Goal: Task Accomplishment & Management: Manage account settings

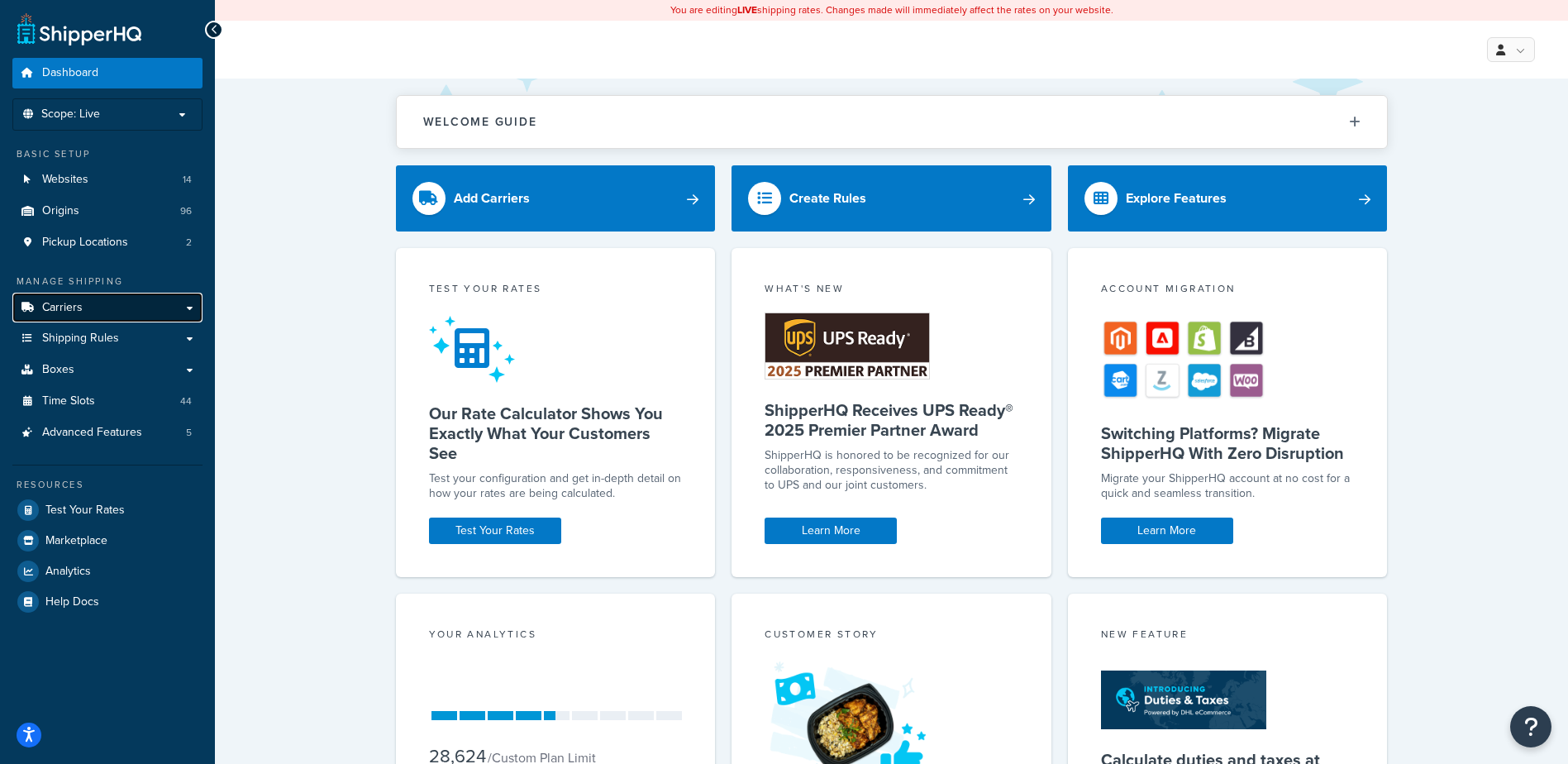
click at [71, 307] on span "Carriers" at bounding box center [62, 308] width 40 height 14
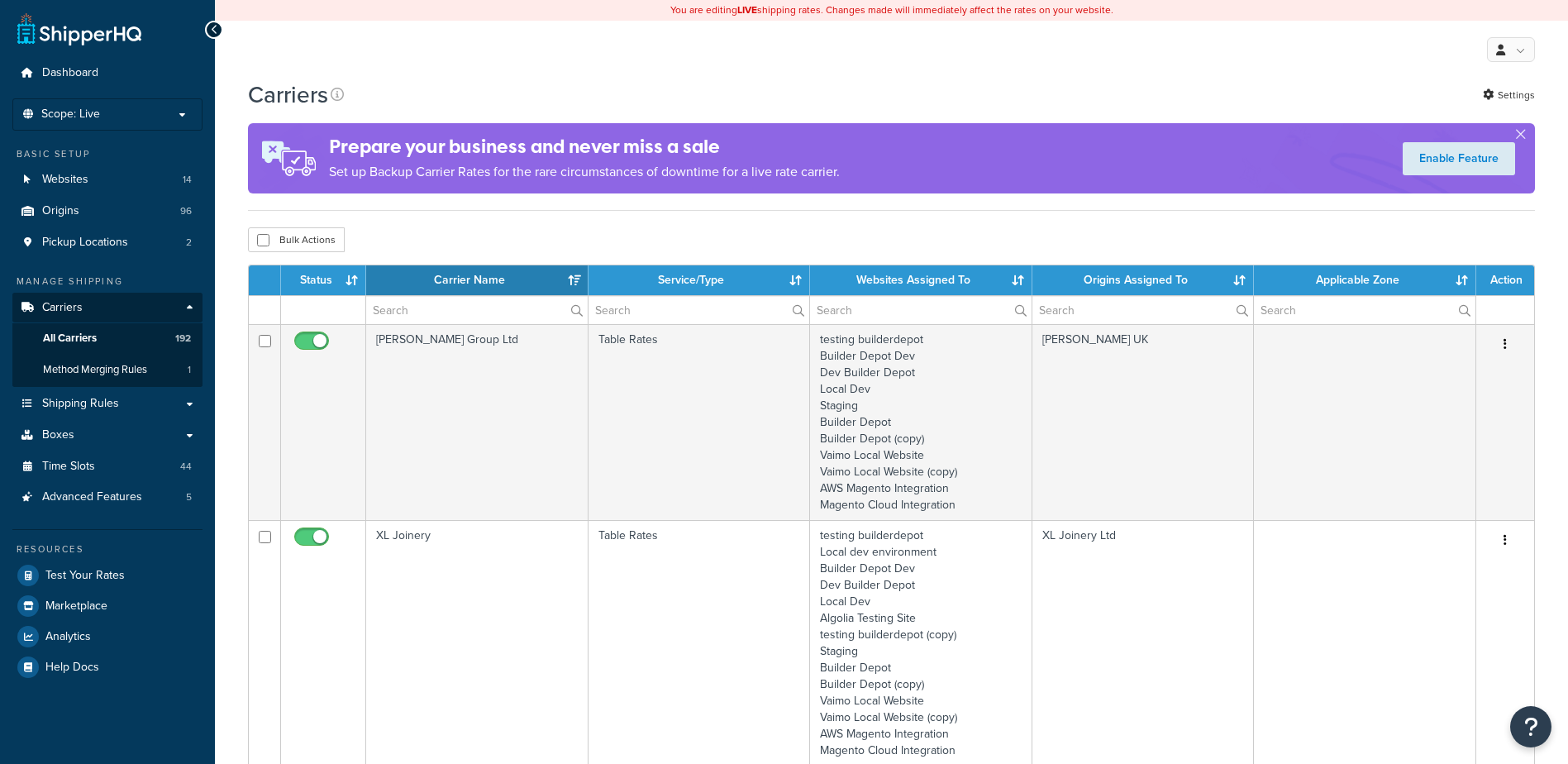
select select "15"
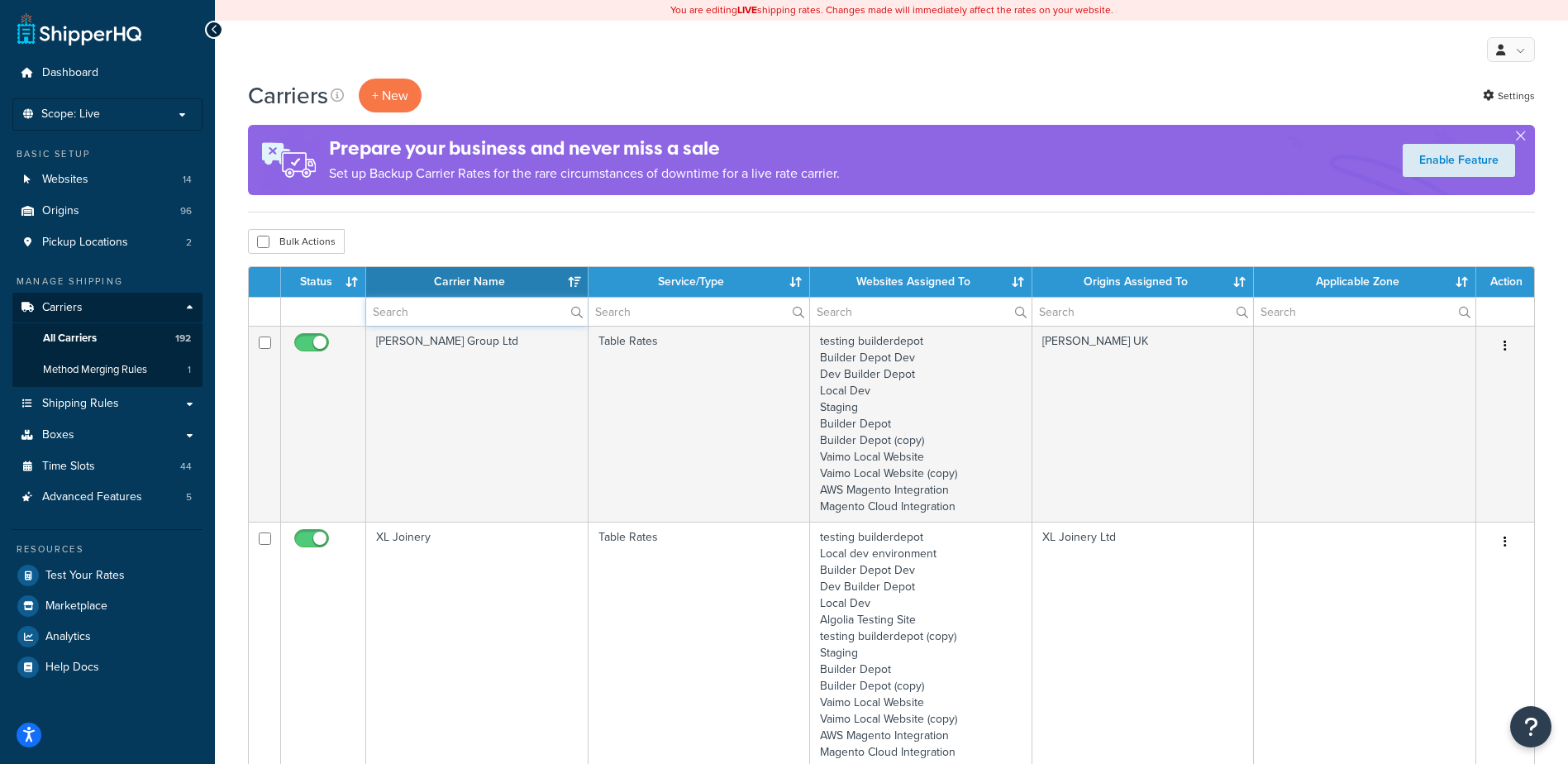
click at [425, 318] on input "text" at bounding box center [477, 311] width 222 height 28
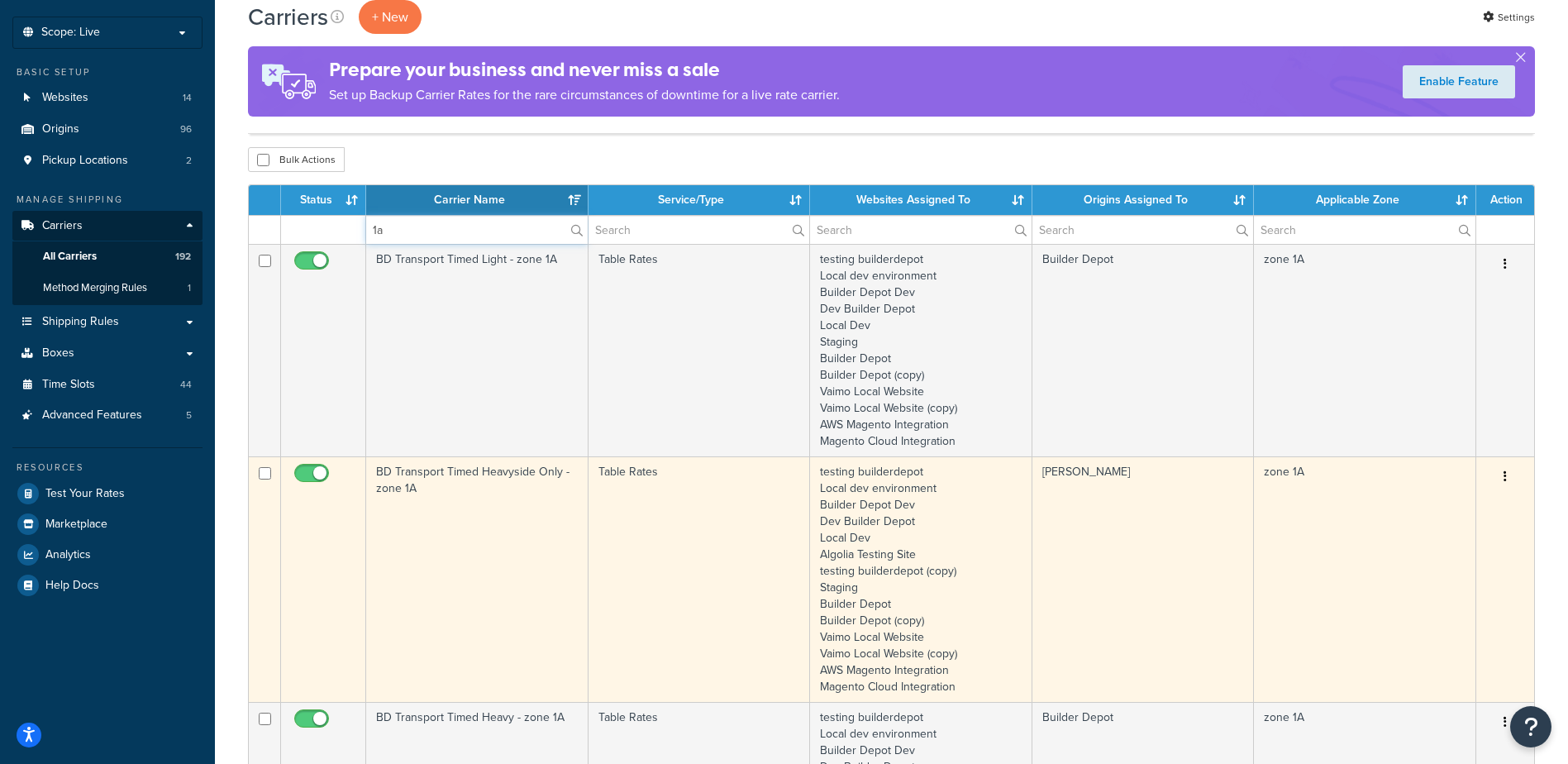
scroll to position [83, 0]
type input "1a"
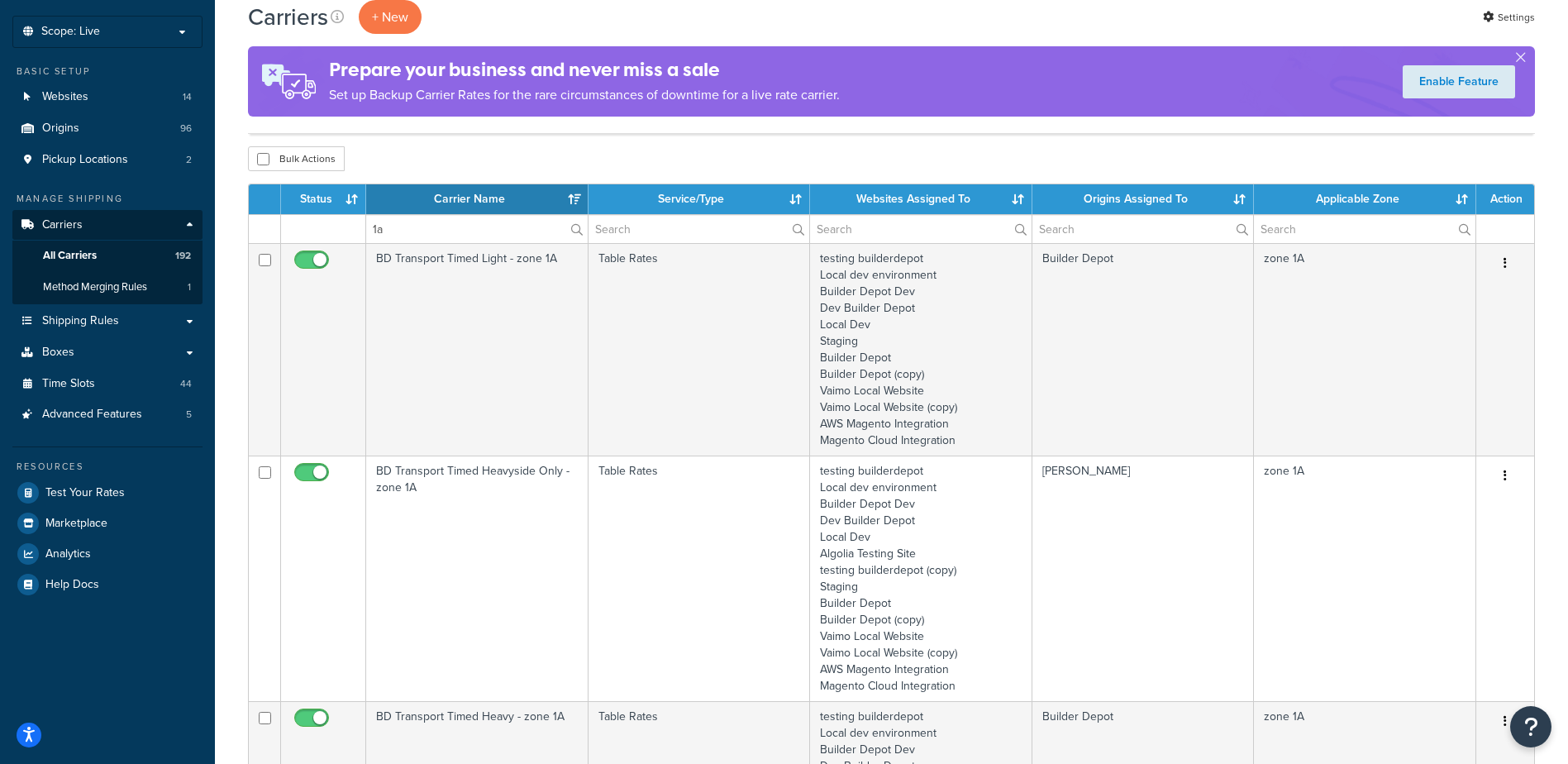
click at [494, 526] on td "BD Transport Timed Heavyside Only - zone 1A" at bounding box center [477, 578] width 222 height 246
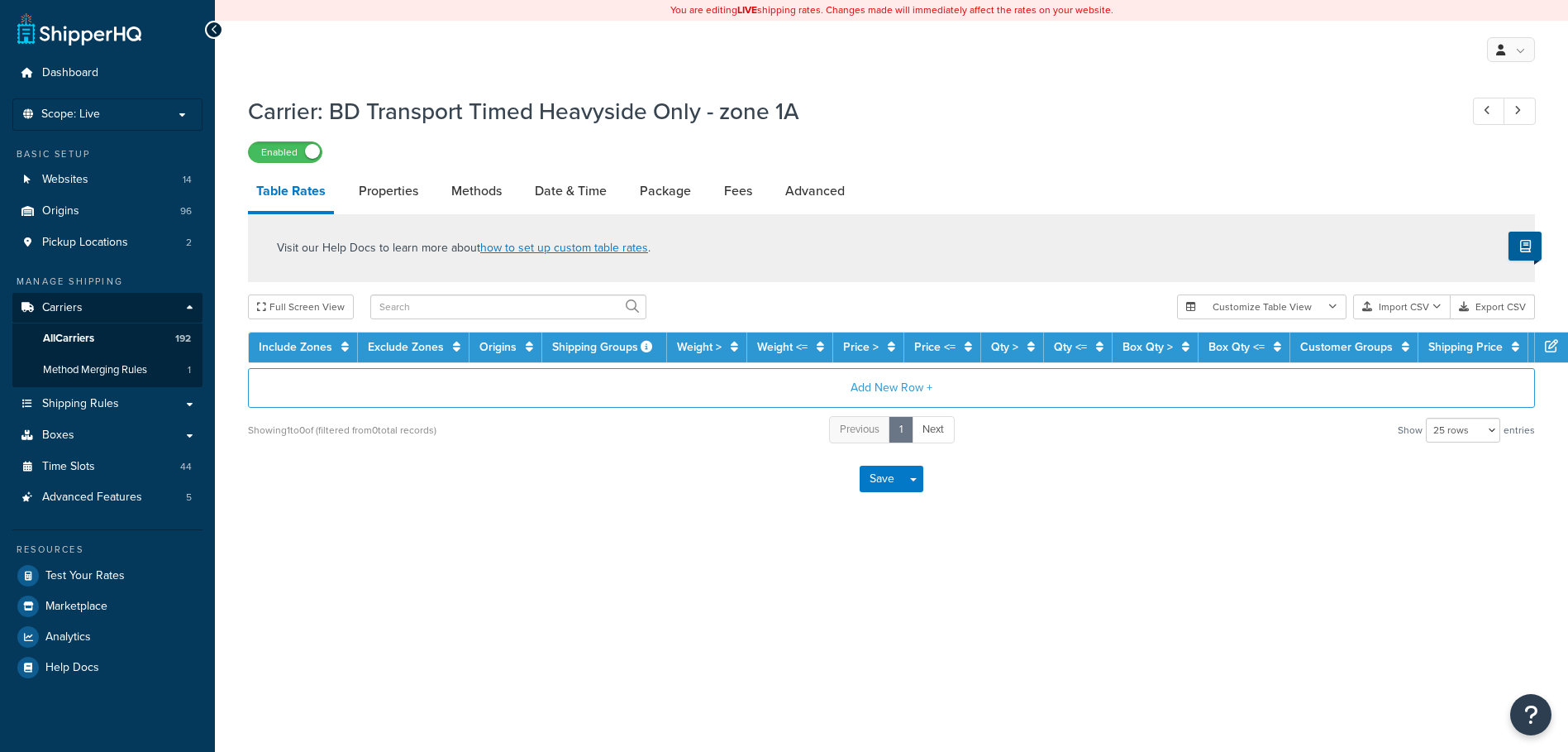
select select "25"
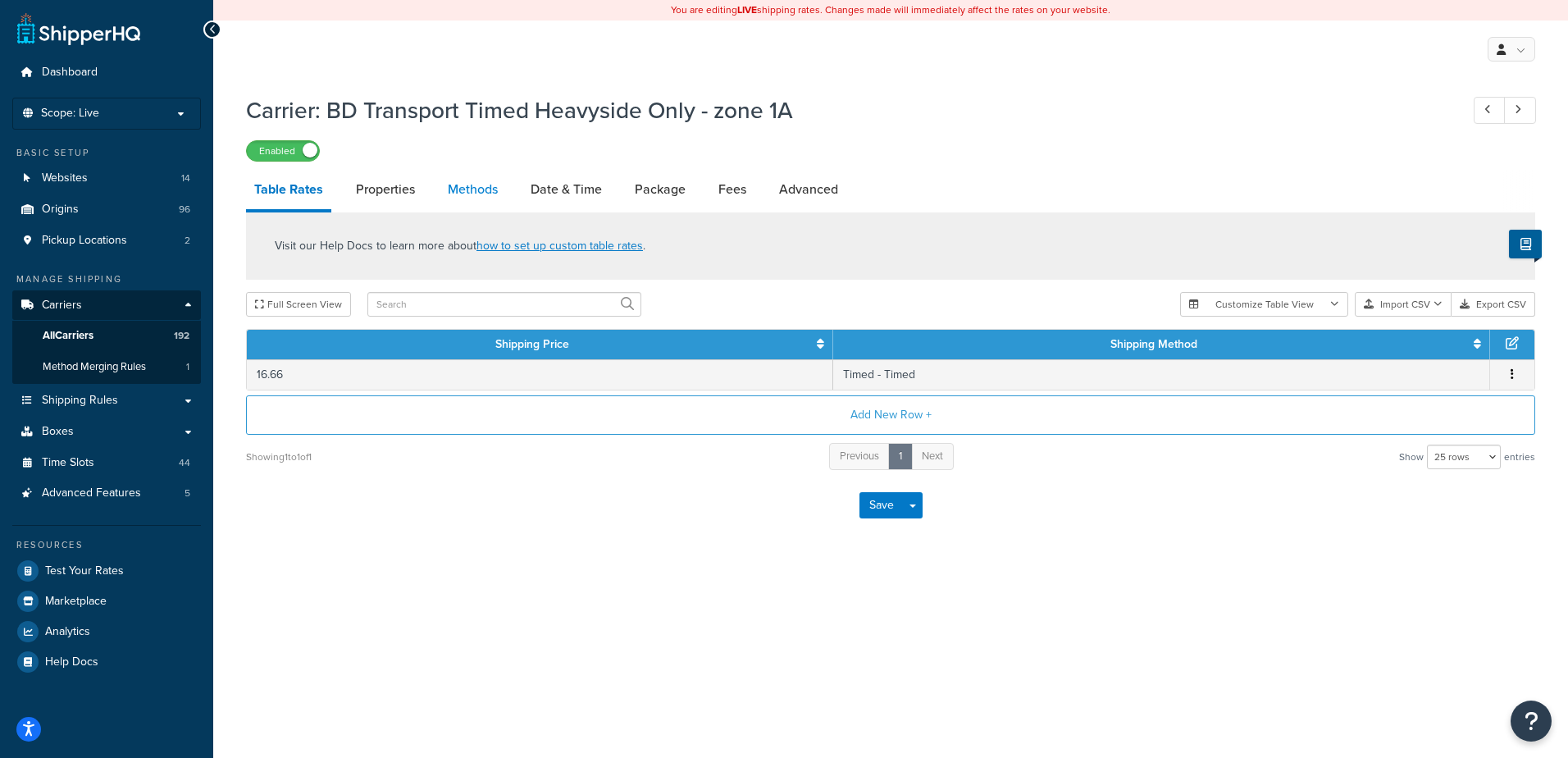
click at [452, 180] on link "Methods" at bounding box center [472, 190] width 66 height 39
select select "25"
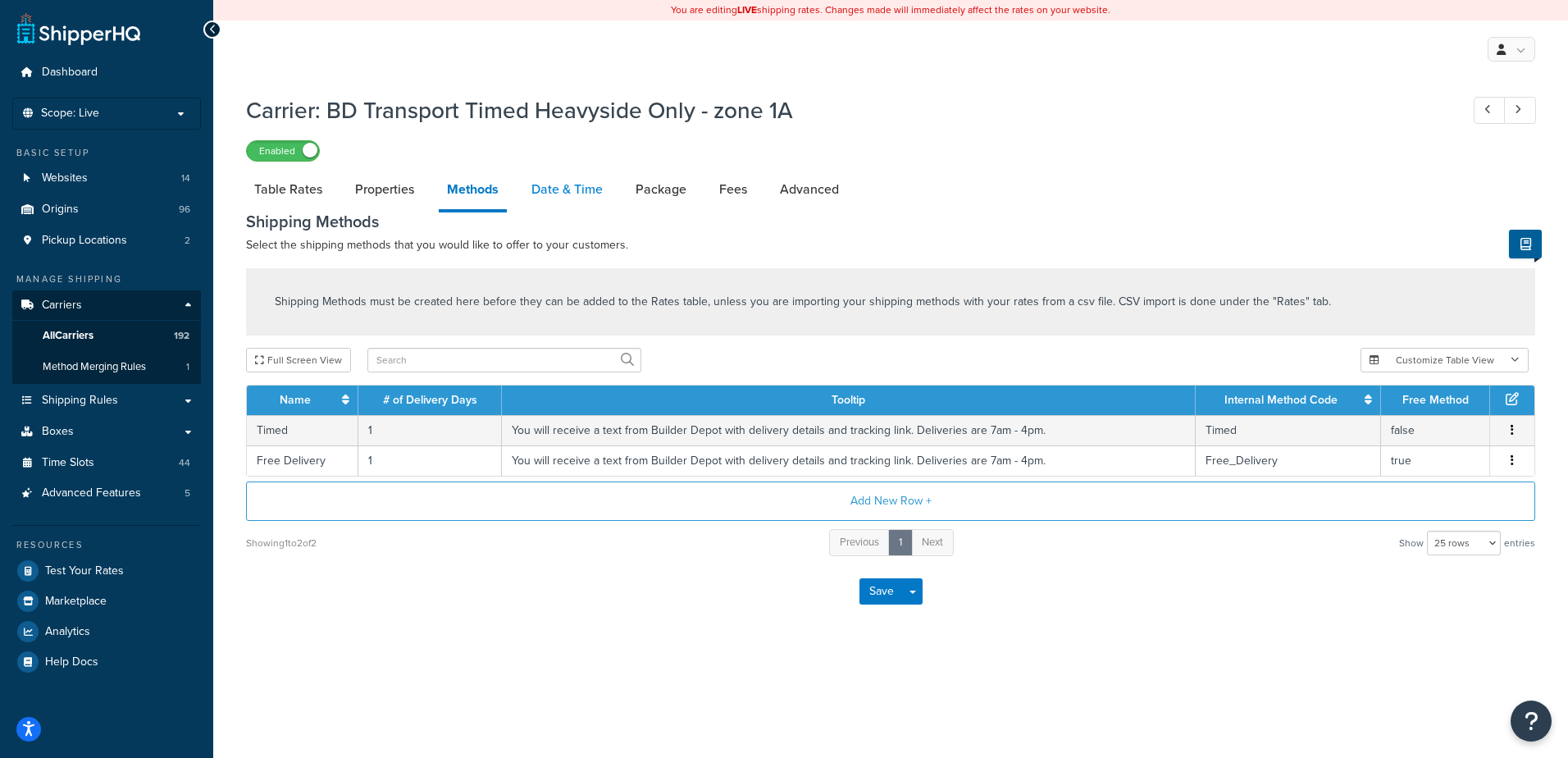
click at [544, 193] on link "Date & Time" at bounding box center [567, 190] width 88 height 39
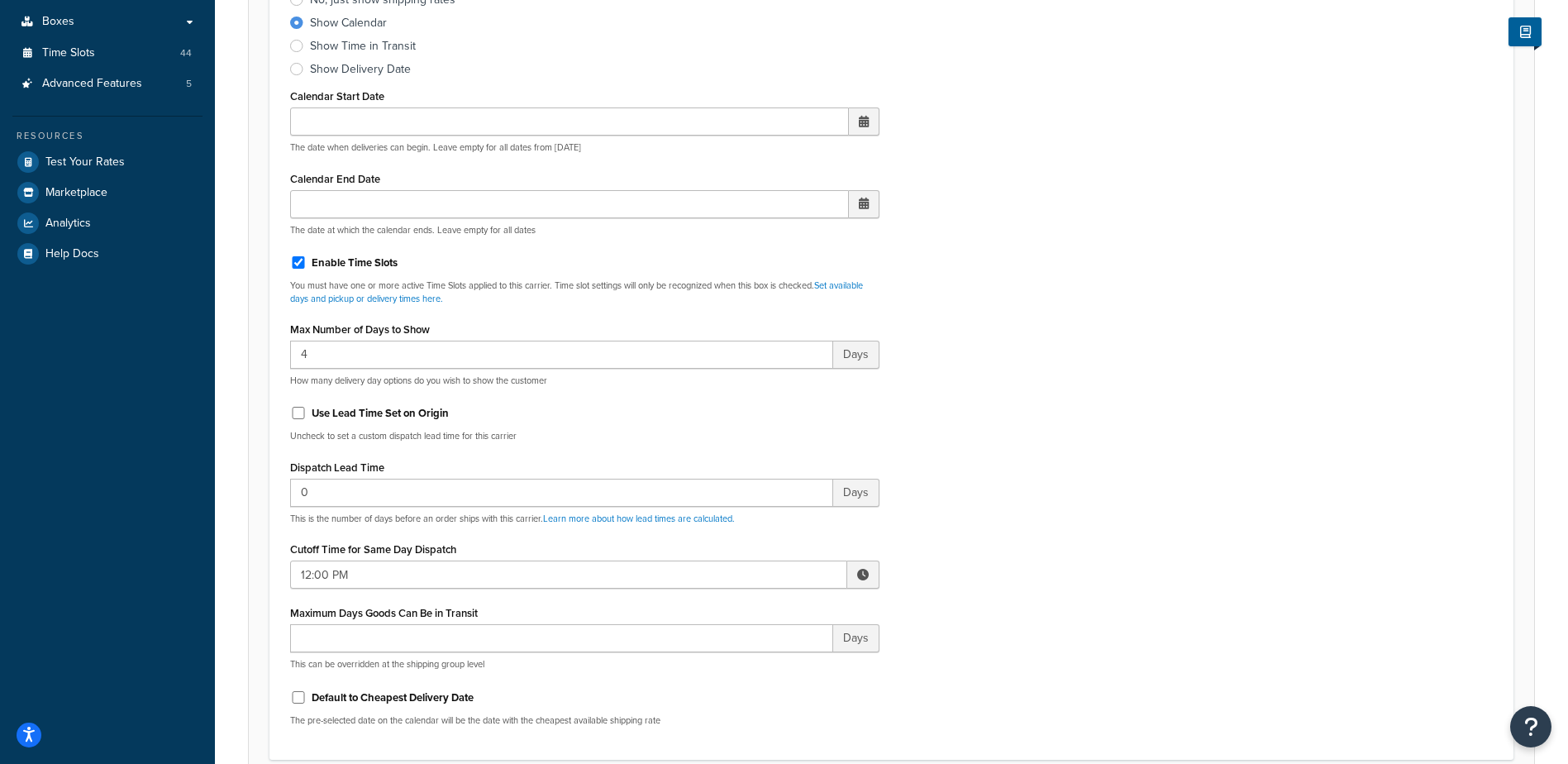
scroll to position [496, 0]
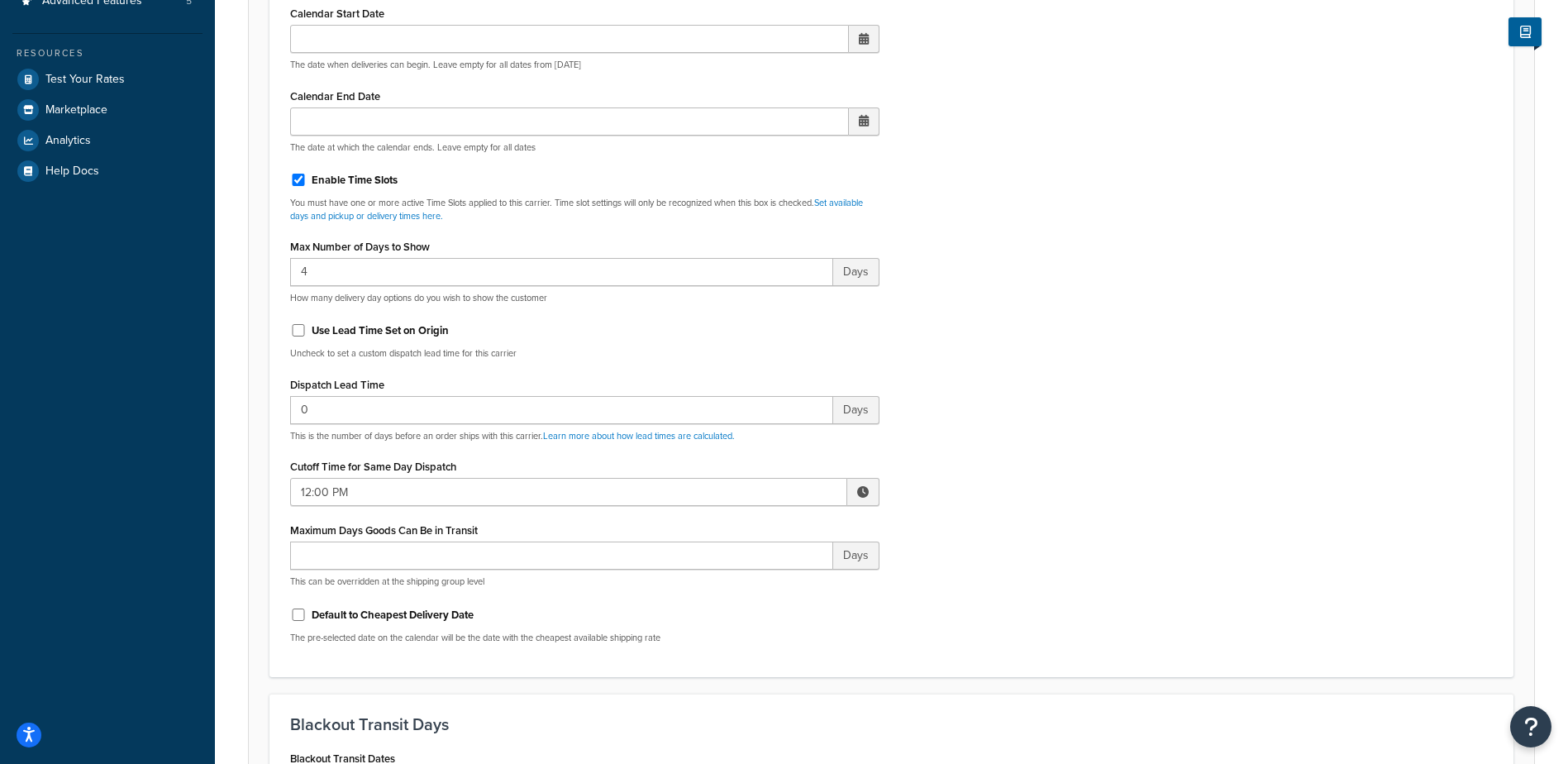
click at [867, 497] on span at bounding box center [863, 492] width 32 height 28
click at [745, 523] on span "▲" at bounding box center [741, 528] width 33 height 33
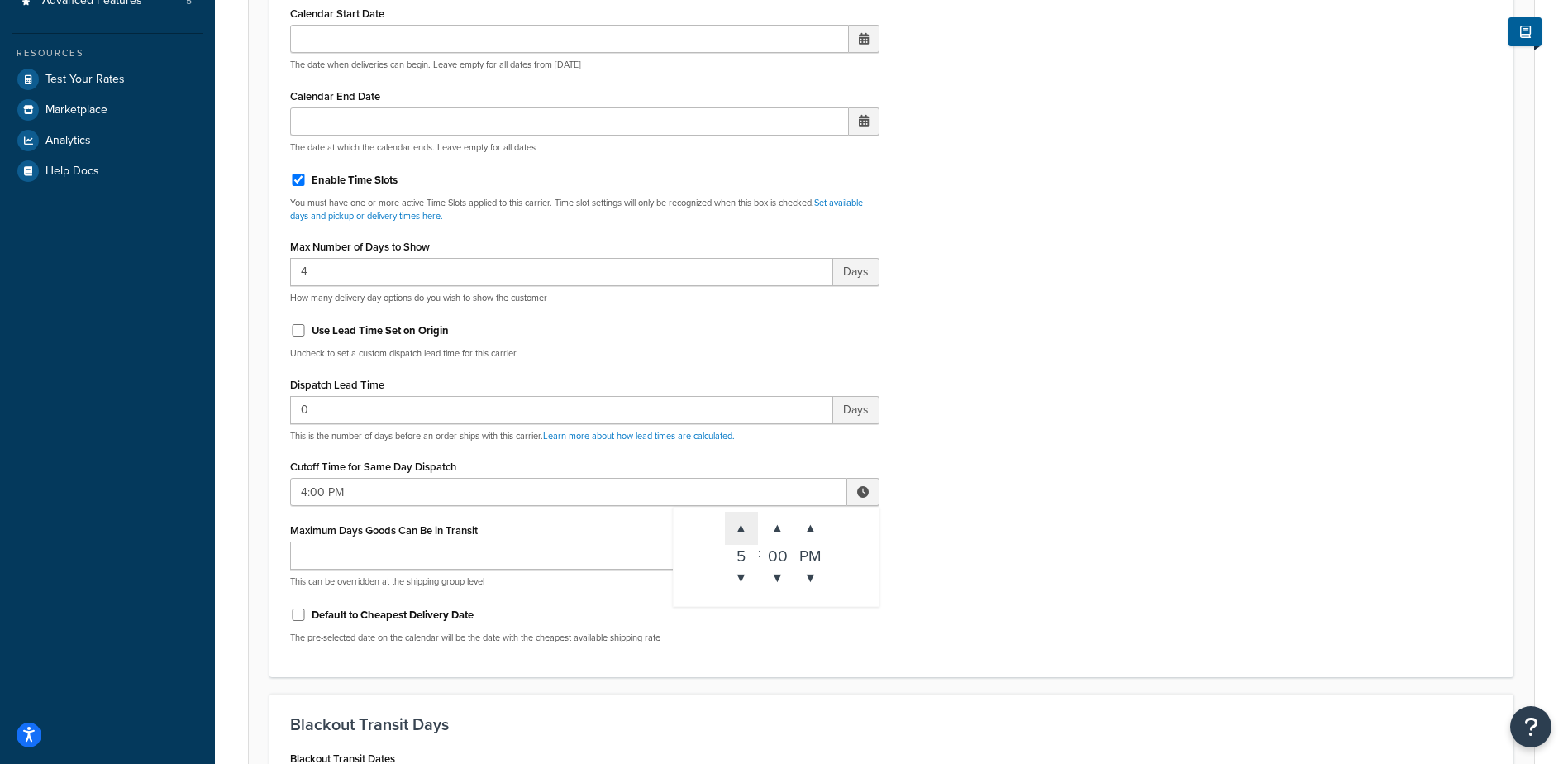
click at [745, 523] on span "▲" at bounding box center [741, 528] width 33 height 33
type input "8:00 PM"
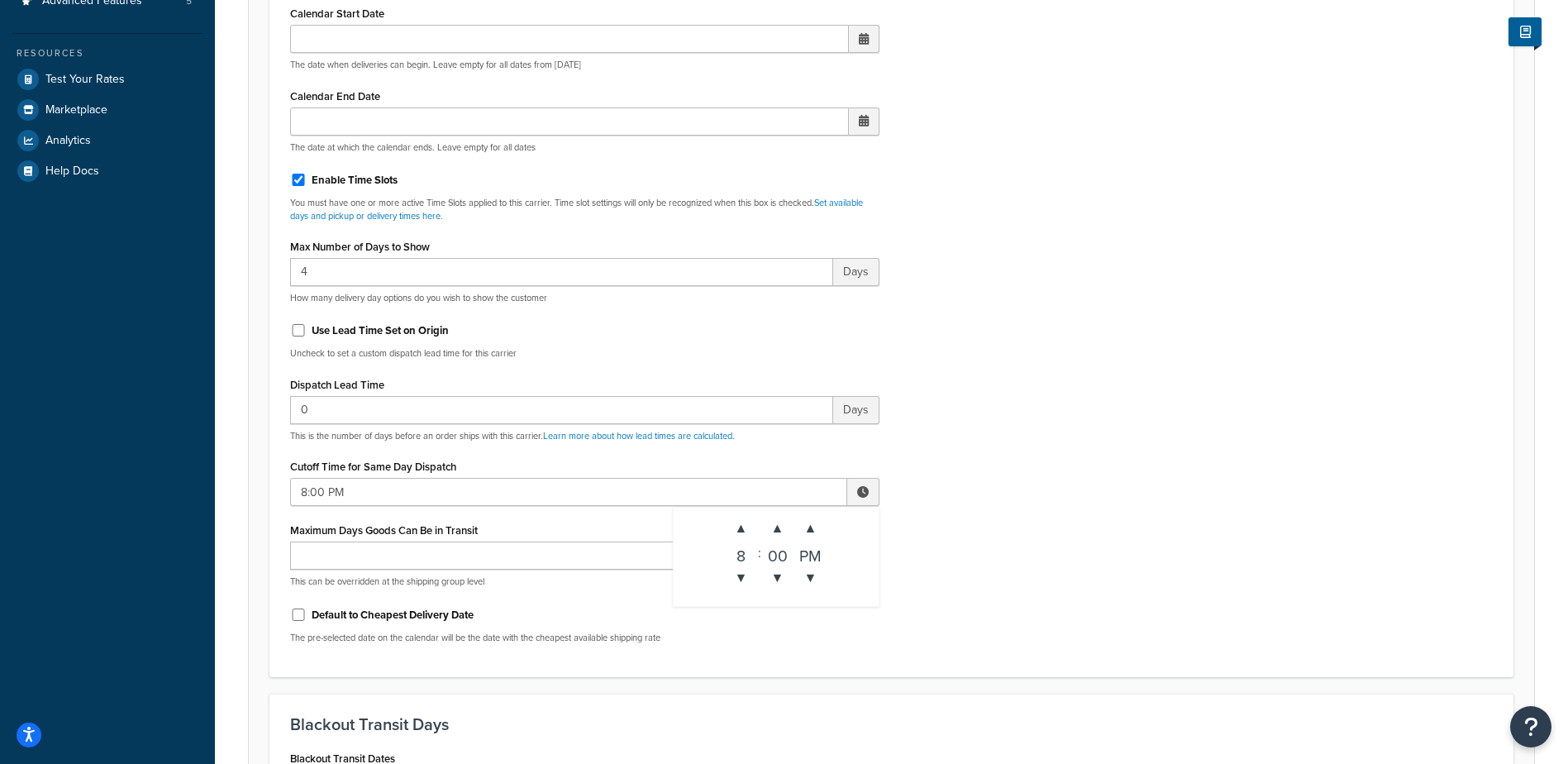
click at [949, 472] on div "Include Delivery Date Information: No, just show shipping rates Show Calendar S…" at bounding box center [891, 267] width 1227 height 778
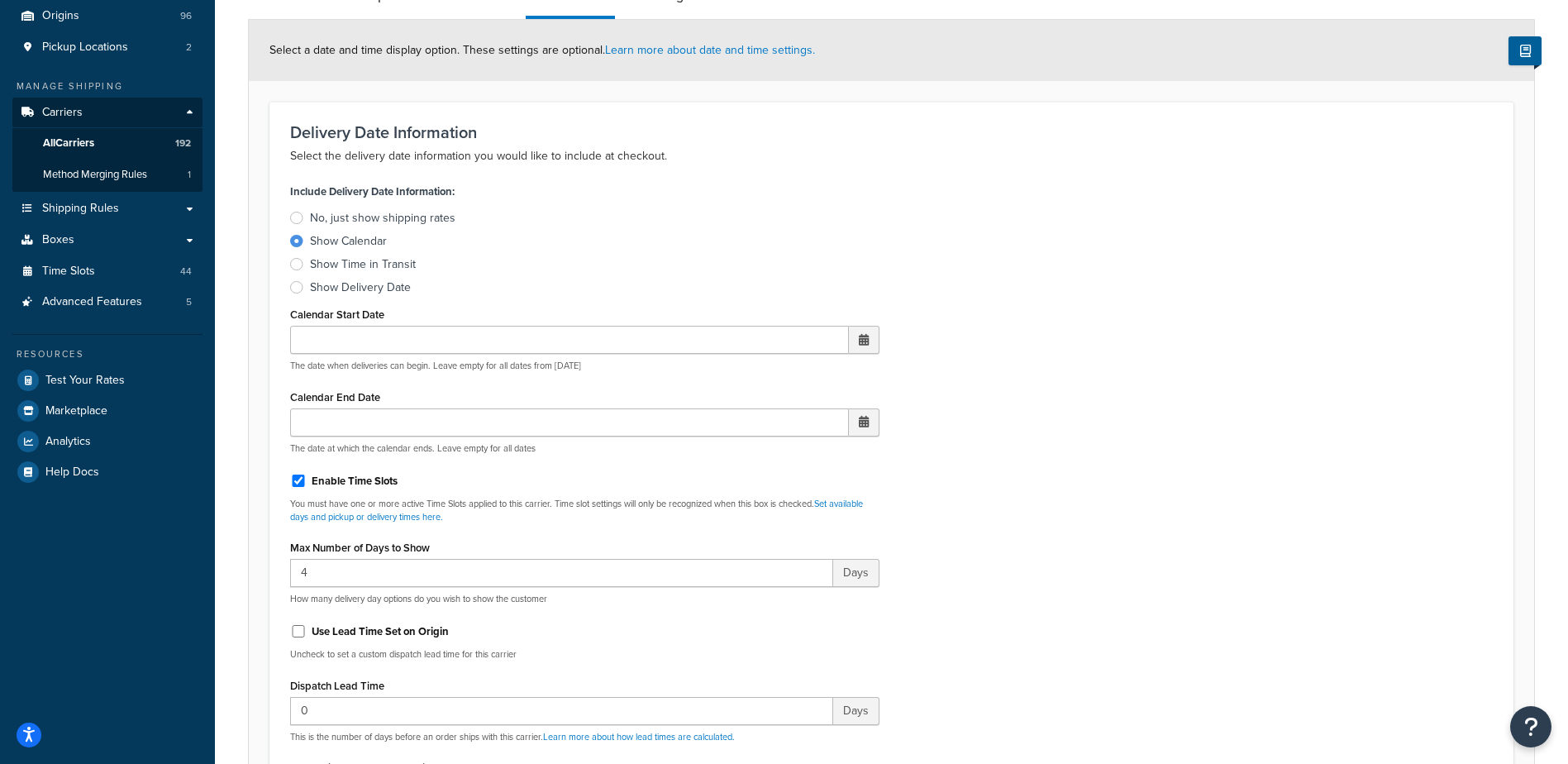
scroll to position [0, 0]
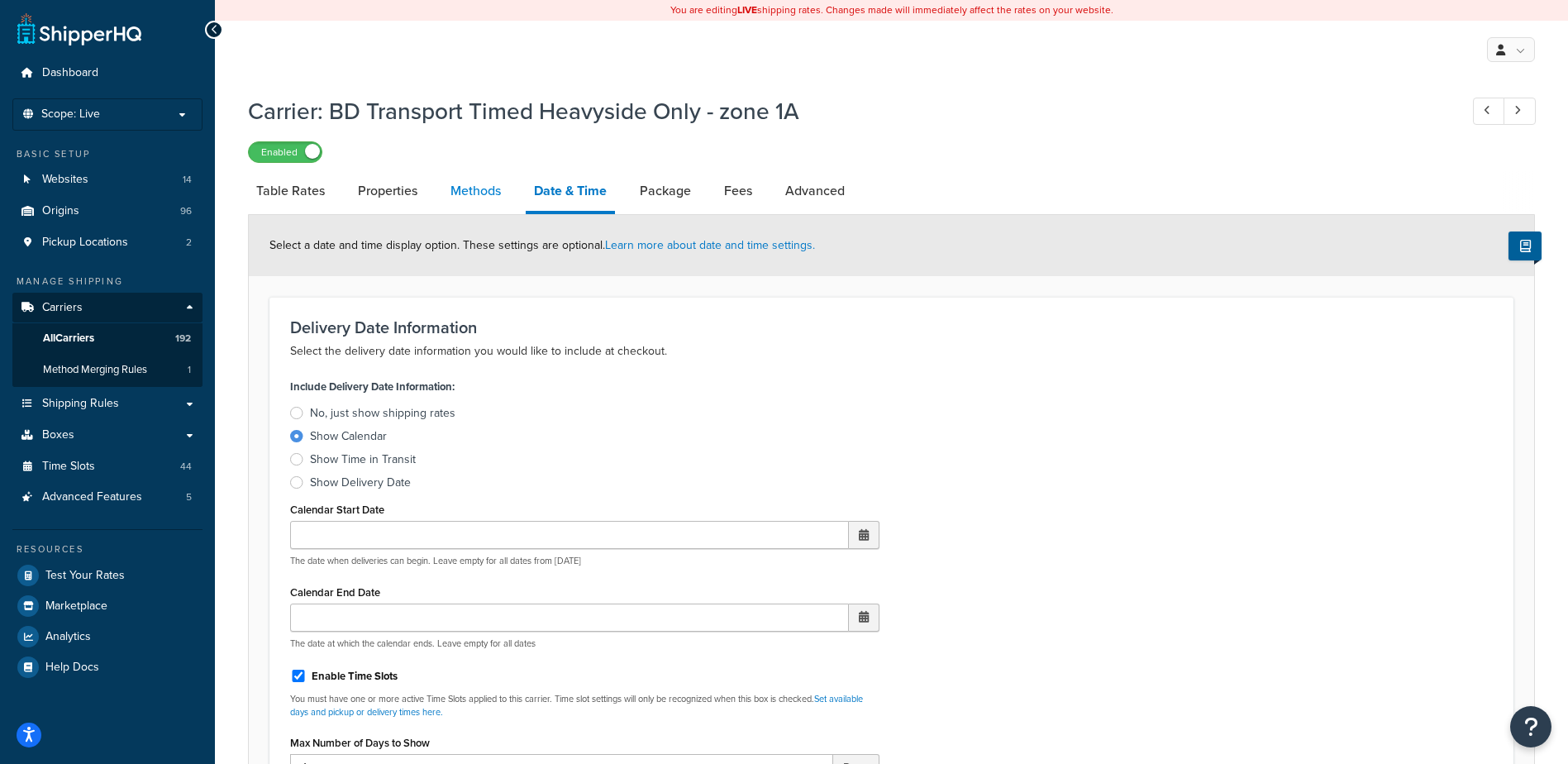
click at [495, 196] on link "Methods" at bounding box center [475, 191] width 67 height 40
select select "25"
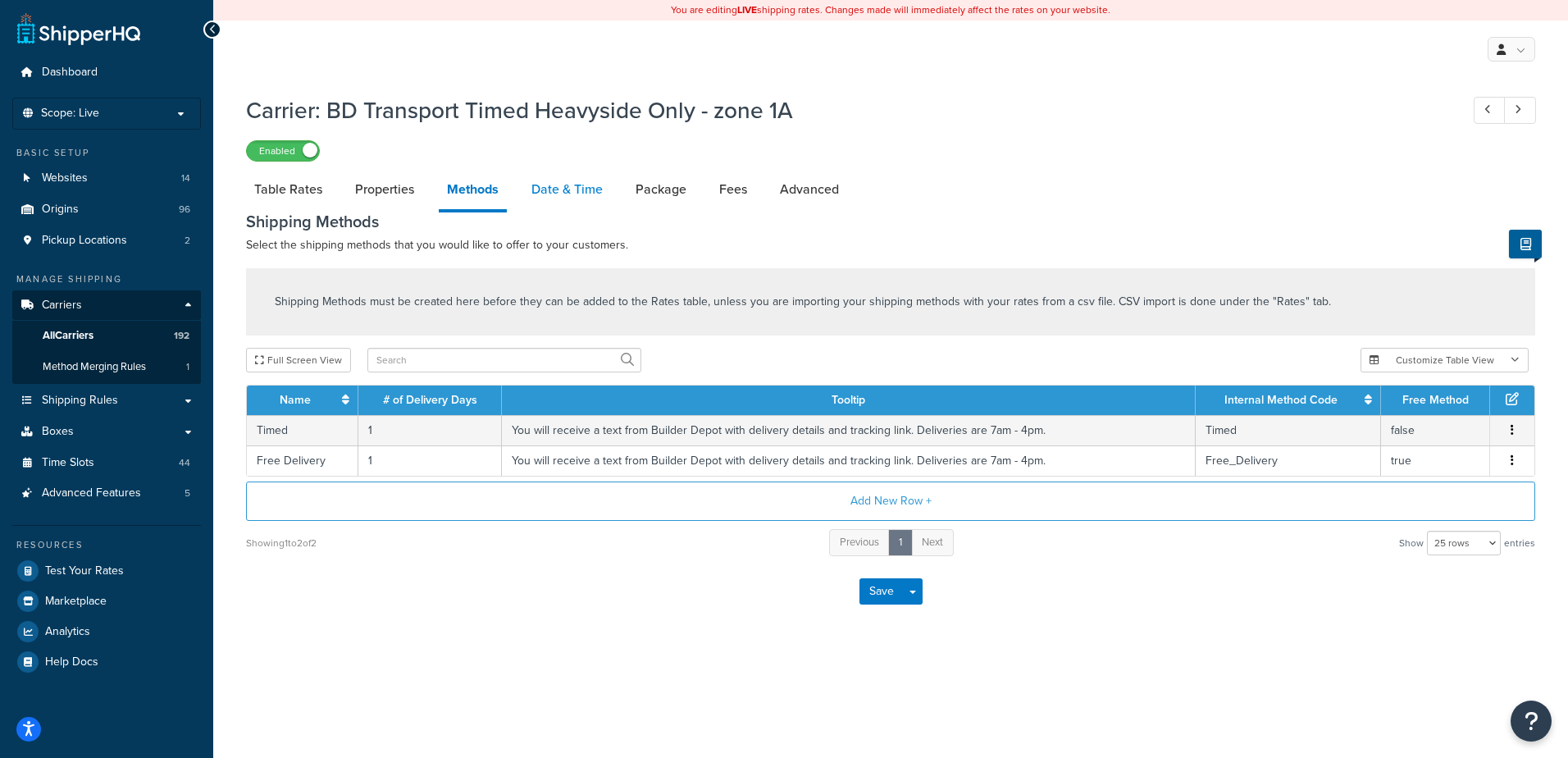
click at [561, 181] on link "Date & Time" at bounding box center [567, 190] width 88 height 39
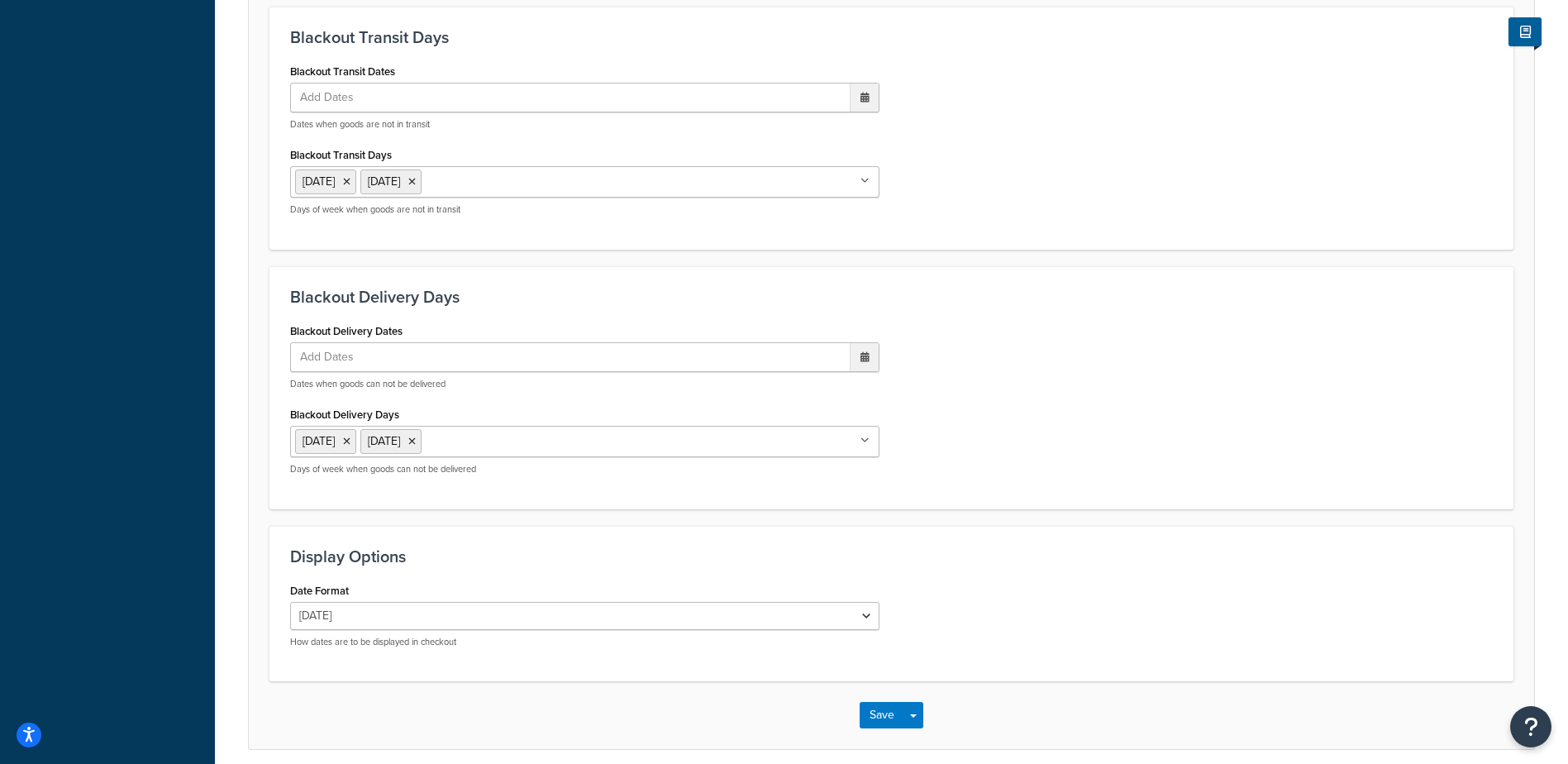
scroll to position [1252, 0]
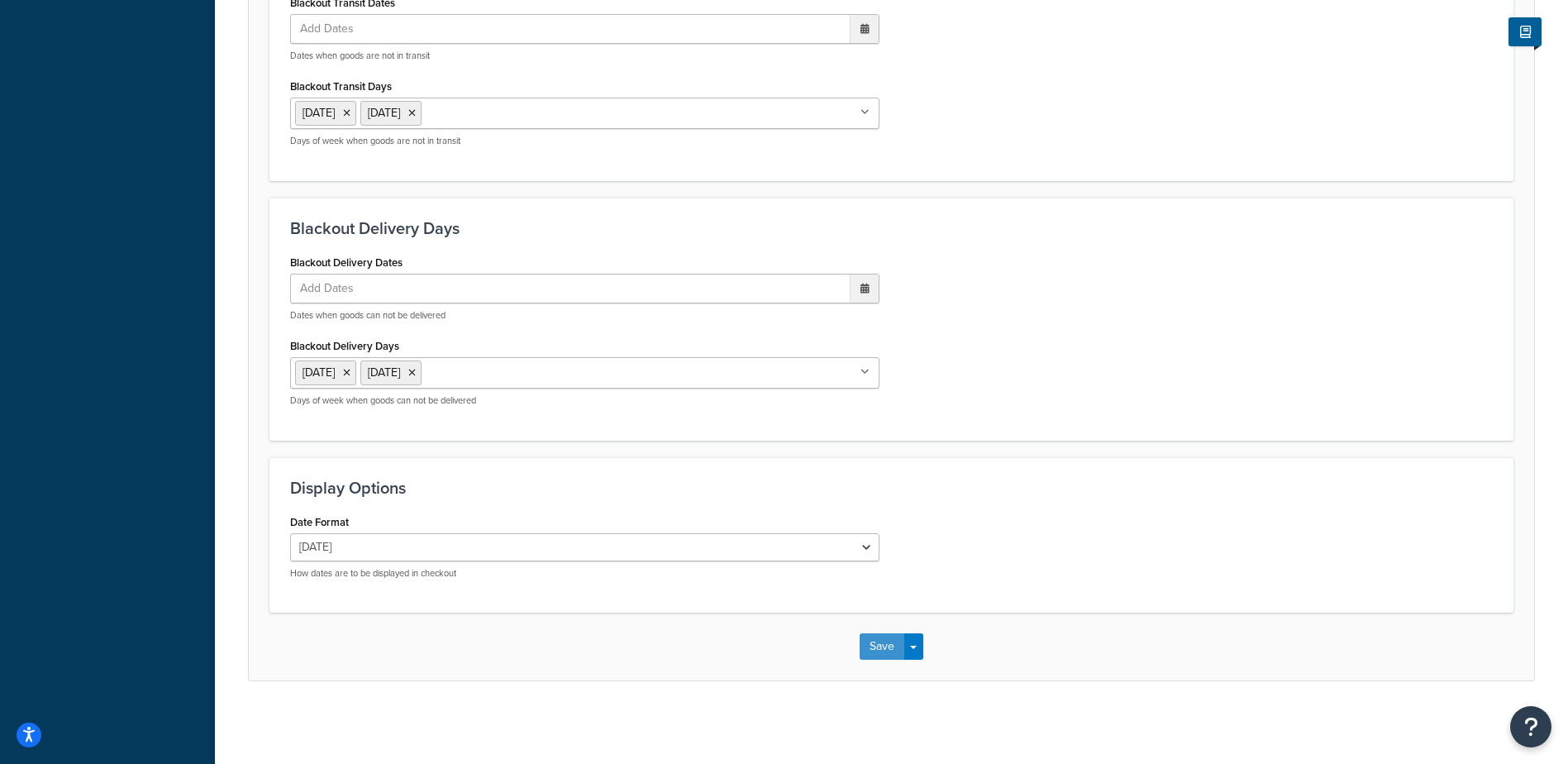
click at [871, 648] on button "Save" at bounding box center [881, 646] width 44 height 26
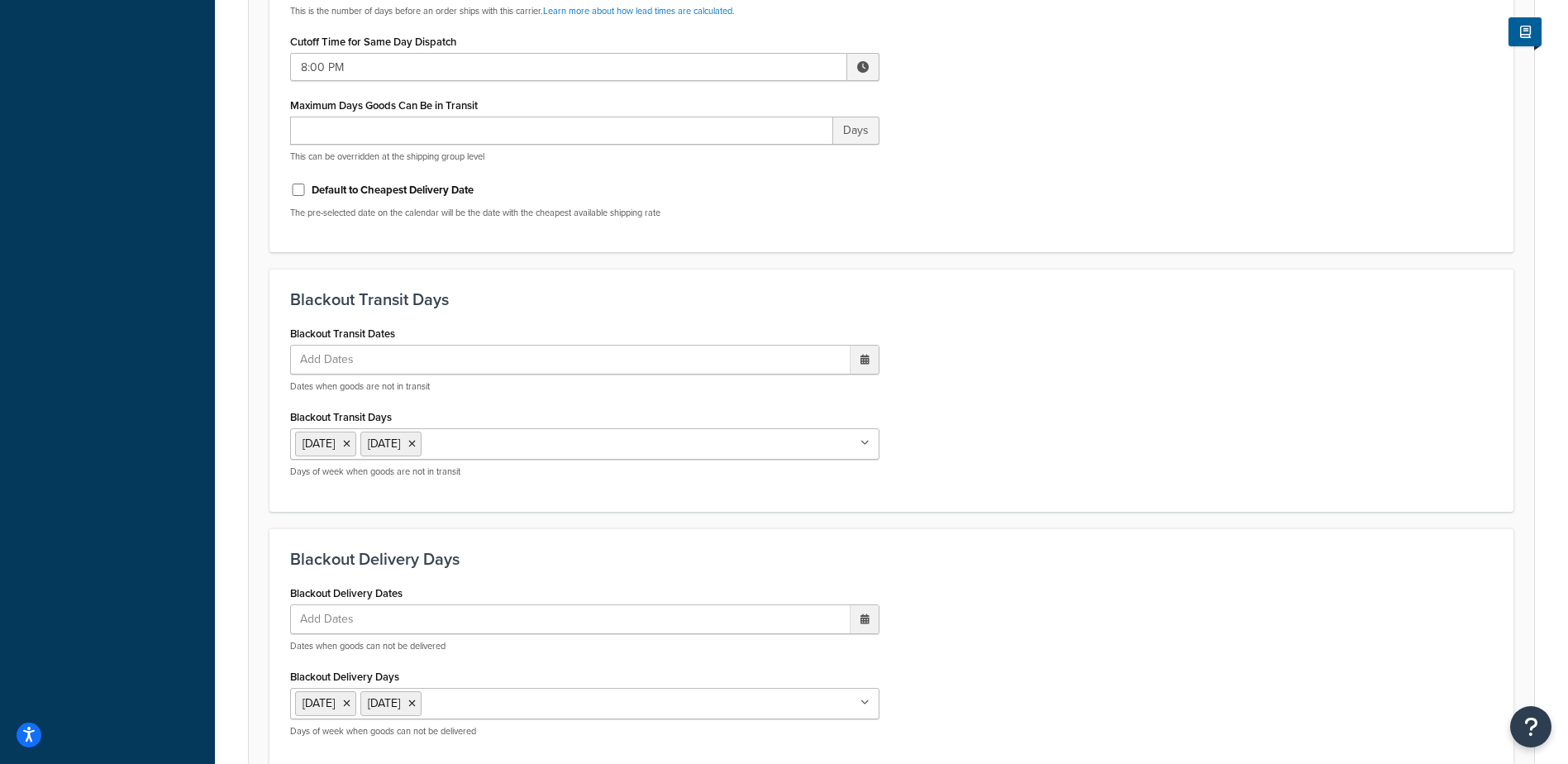
scroll to position [0, 0]
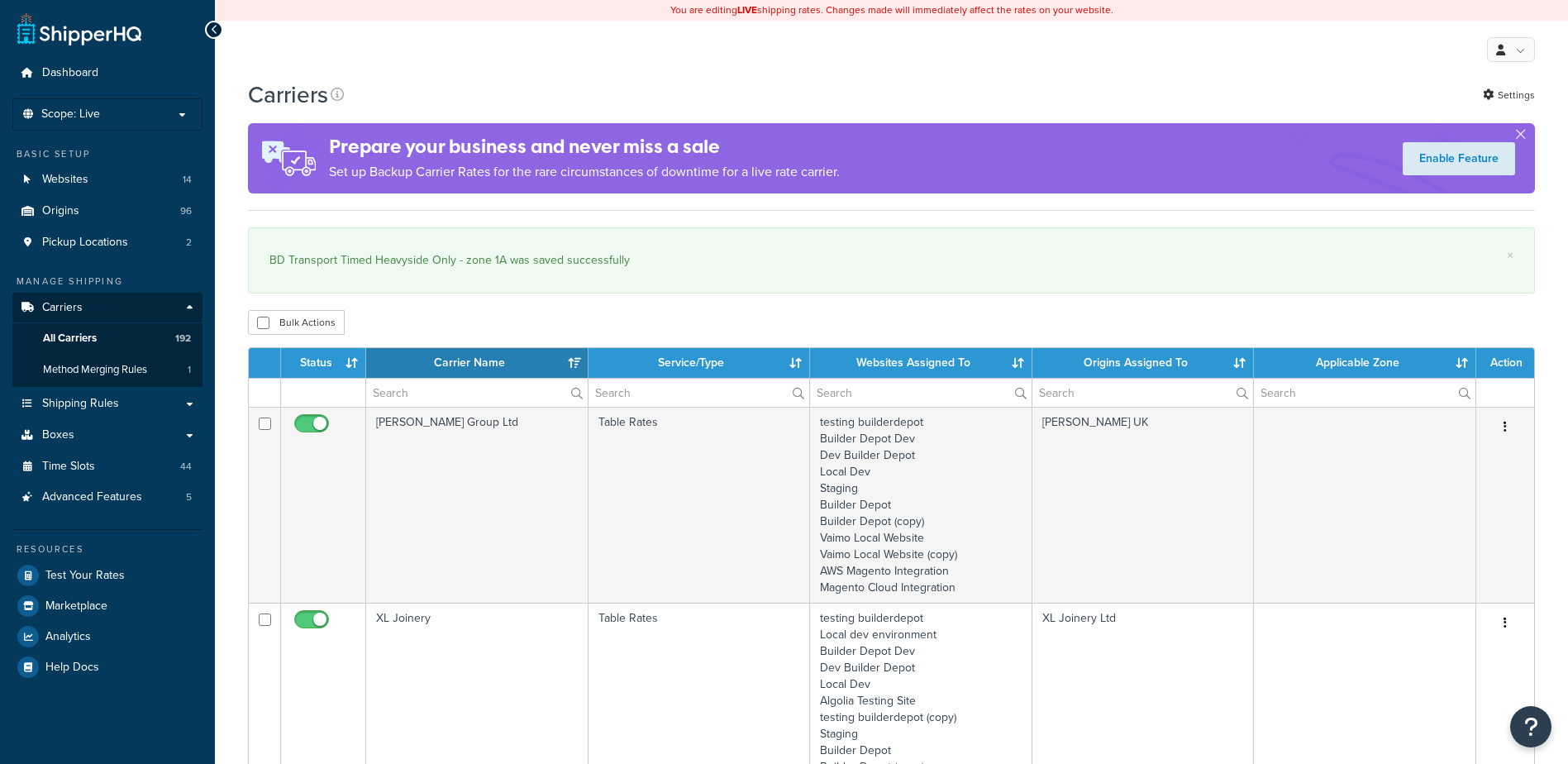
select select "15"
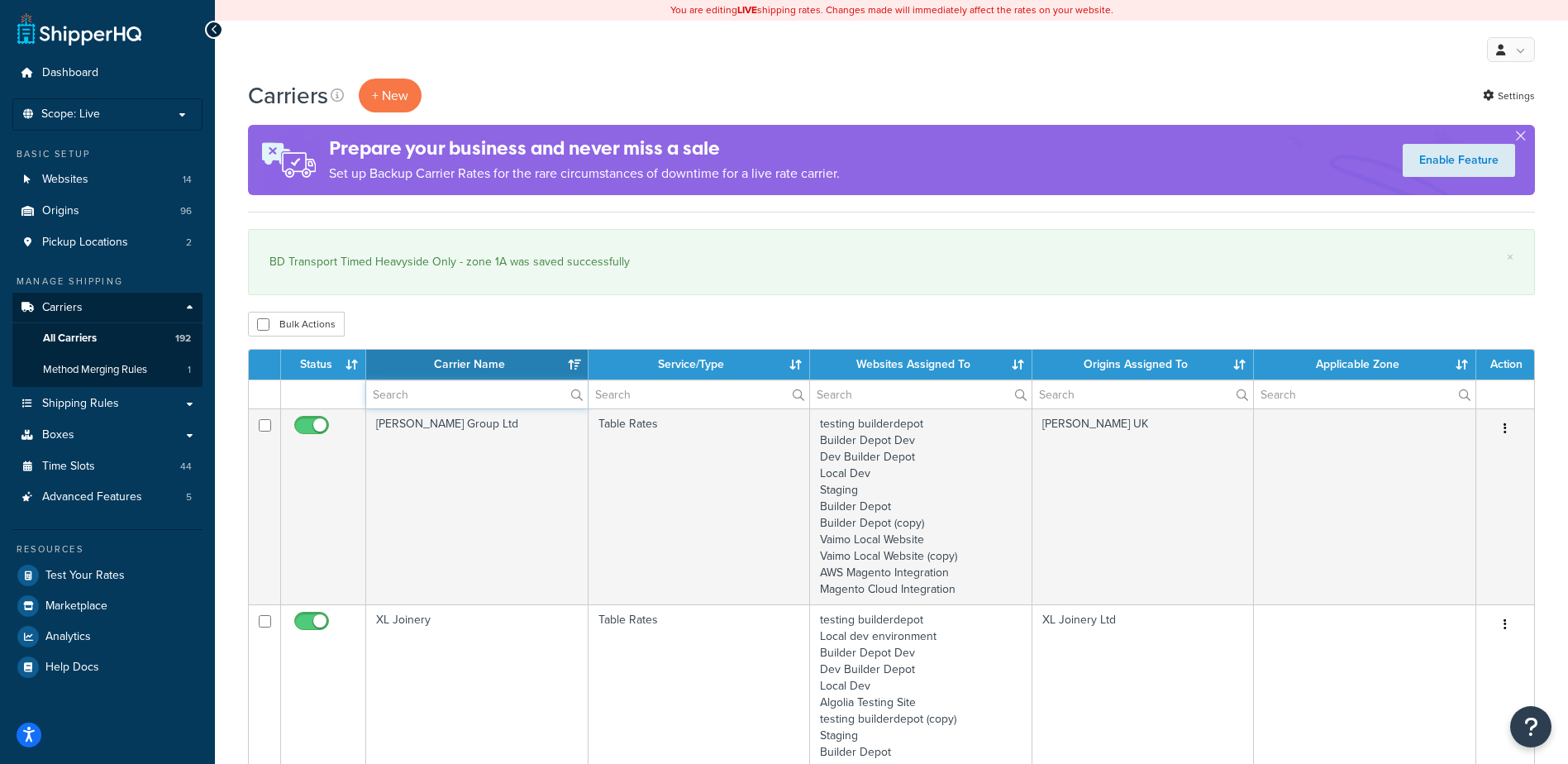
click at [412, 395] on input "text" at bounding box center [477, 394] width 222 height 28
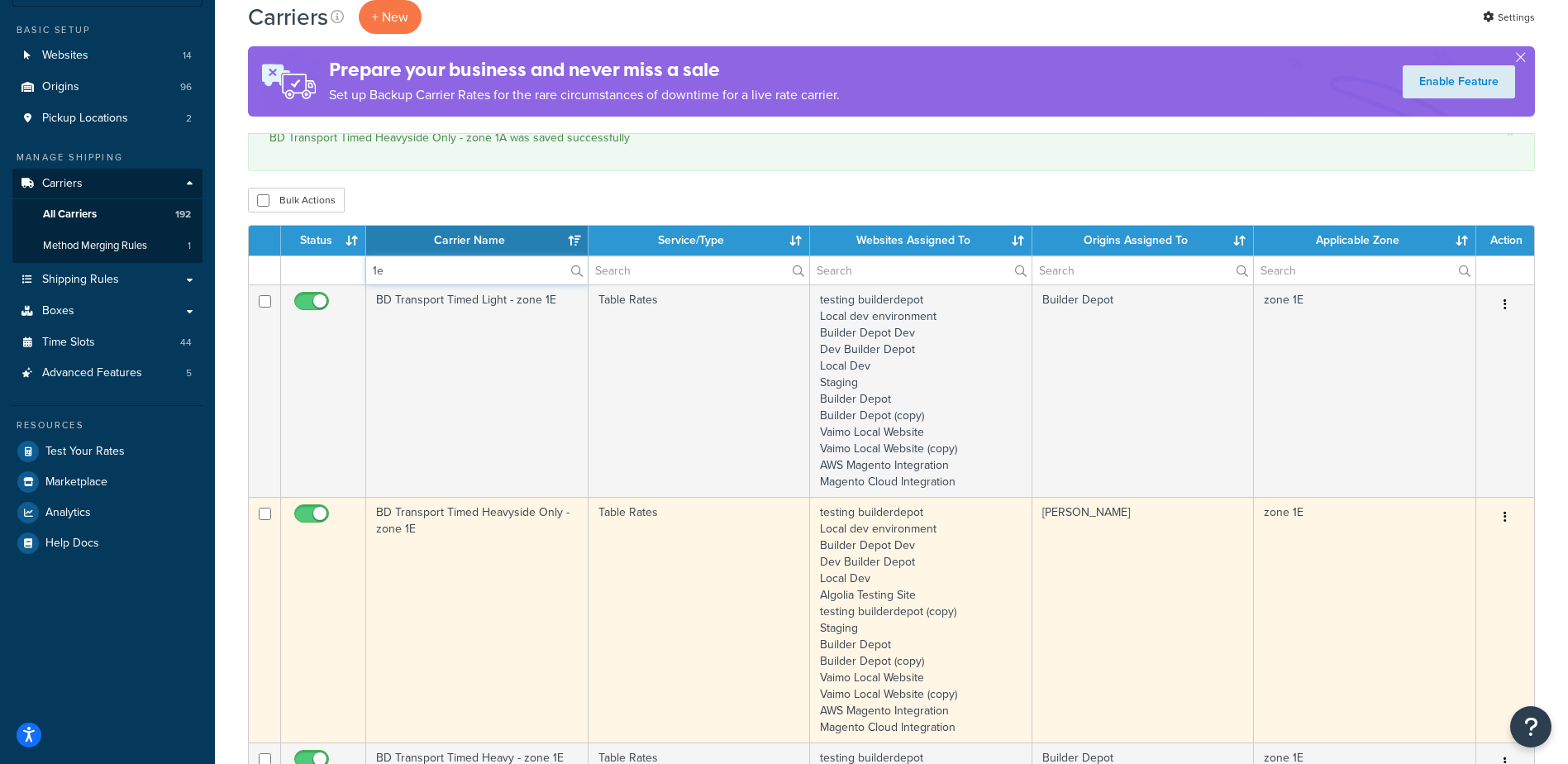
scroll to position [166, 0]
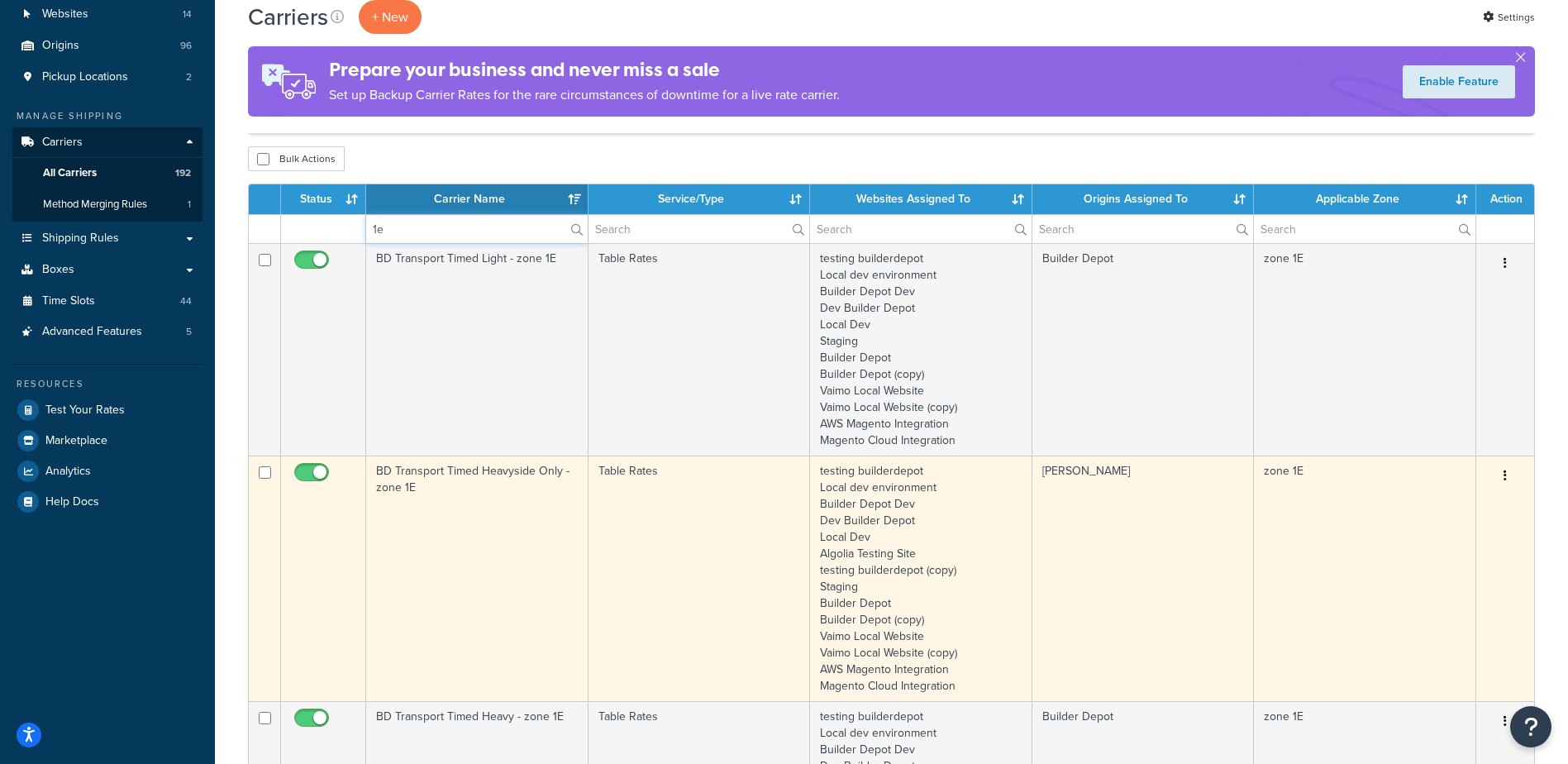
type input "1e"
click at [475, 500] on td "BD Transport Timed Heavyside Only - zone 1E" at bounding box center [477, 578] width 222 height 246
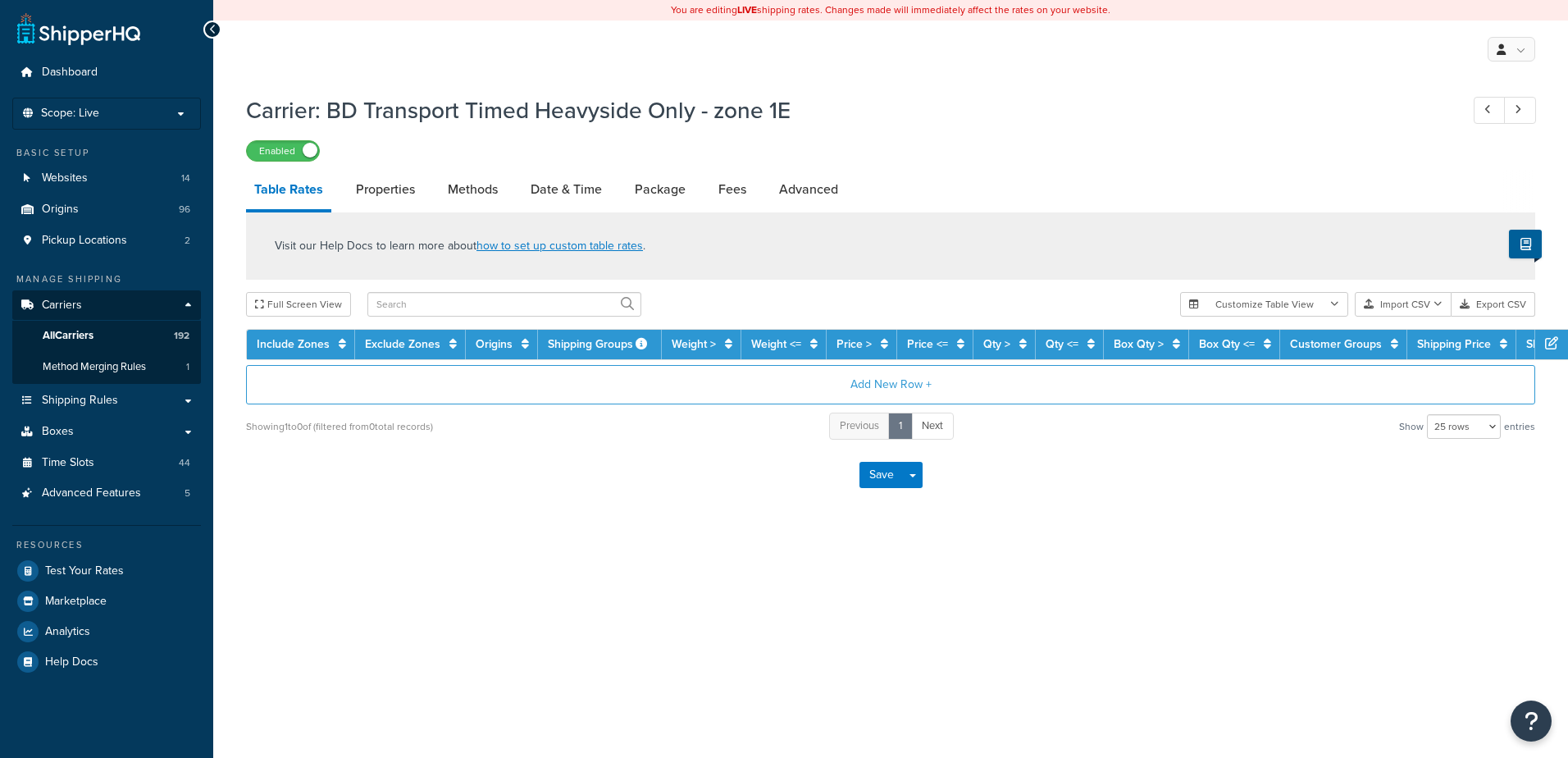
select select "25"
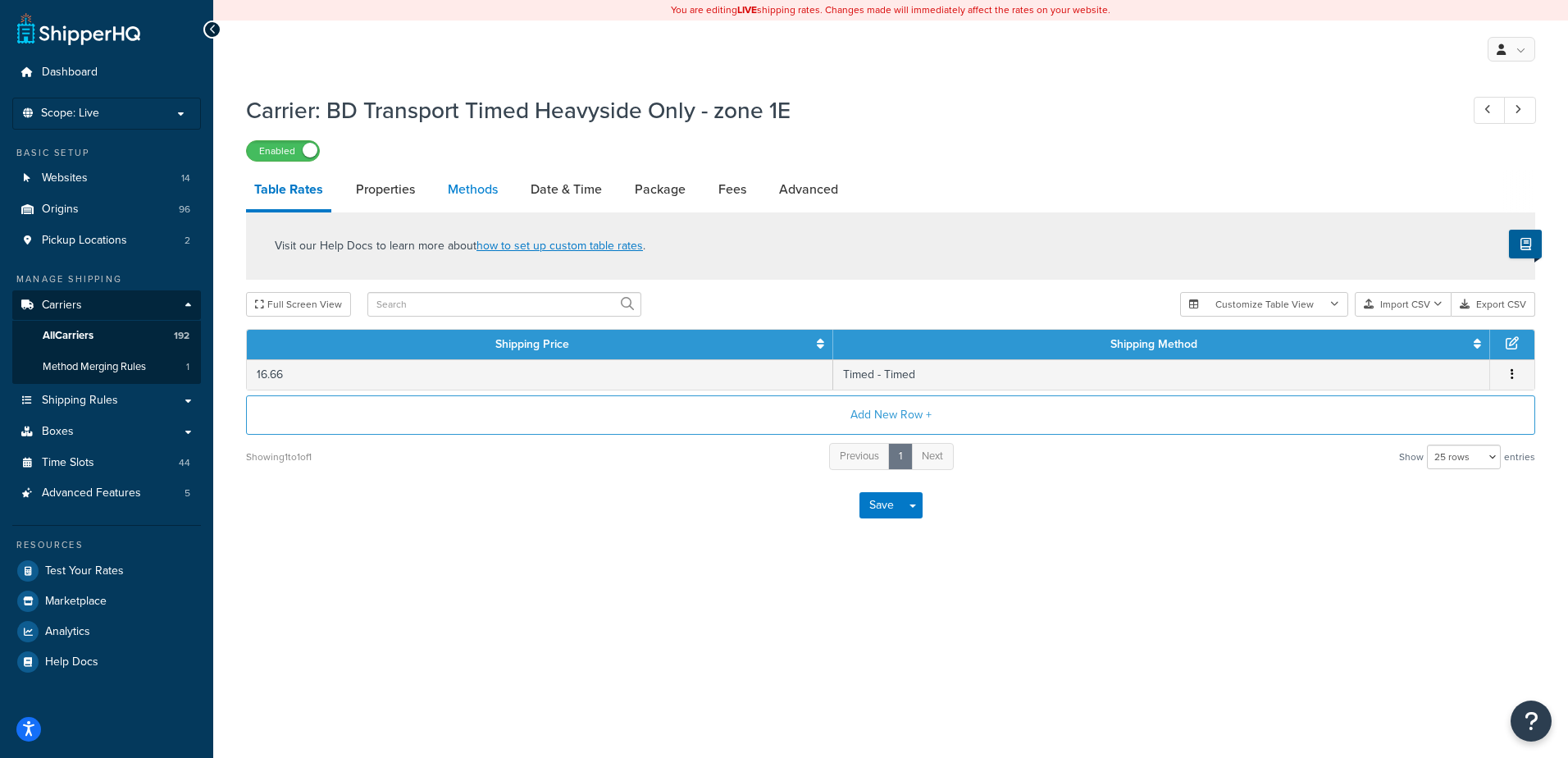
click at [486, 175] on link "Methods" at bounding box center [472, 190] width 66 height 39
select select "25"
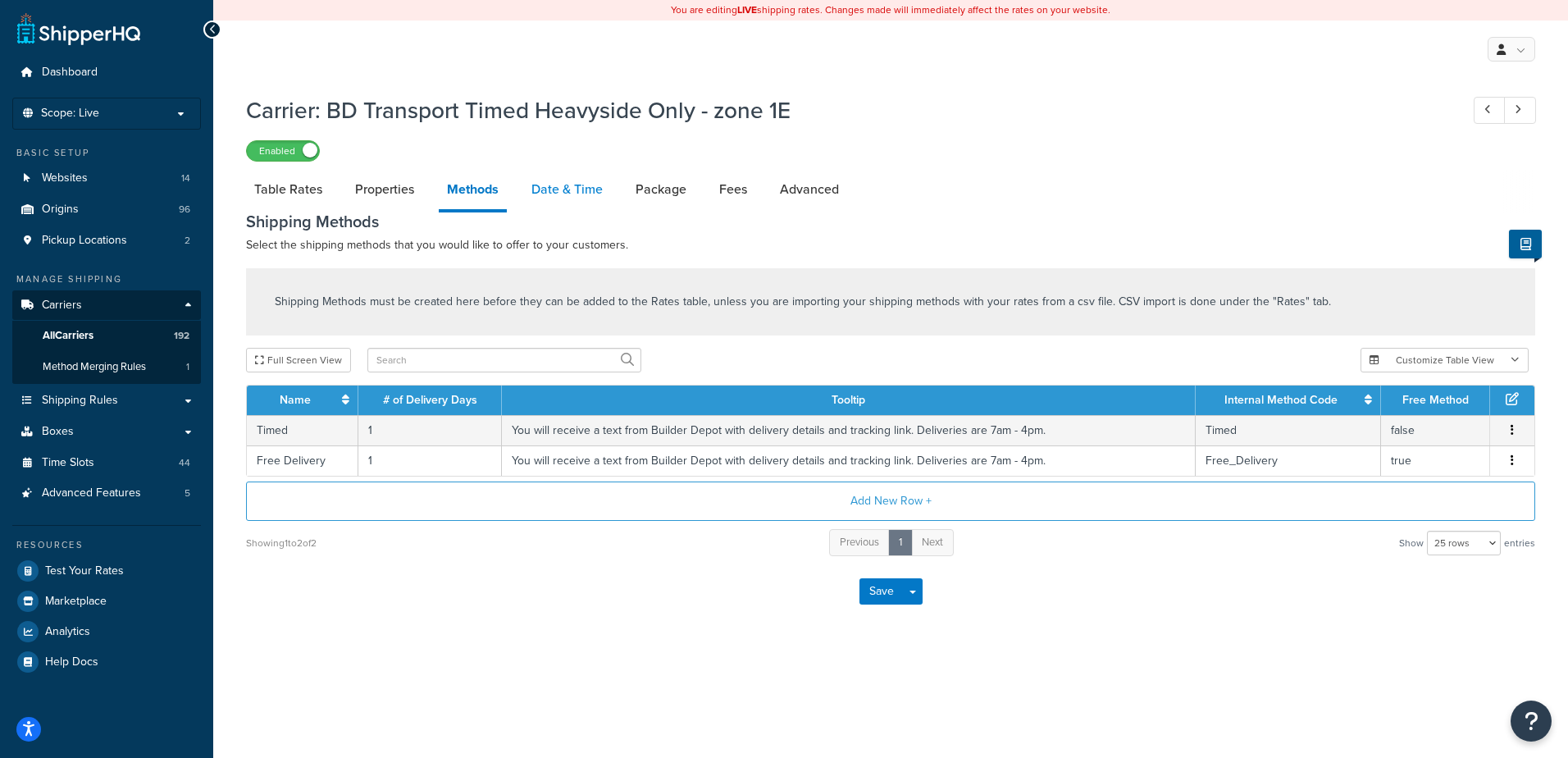
click at [558, 186] on link "Date & Time" at bounding box center [567, 190] width 88 height 39
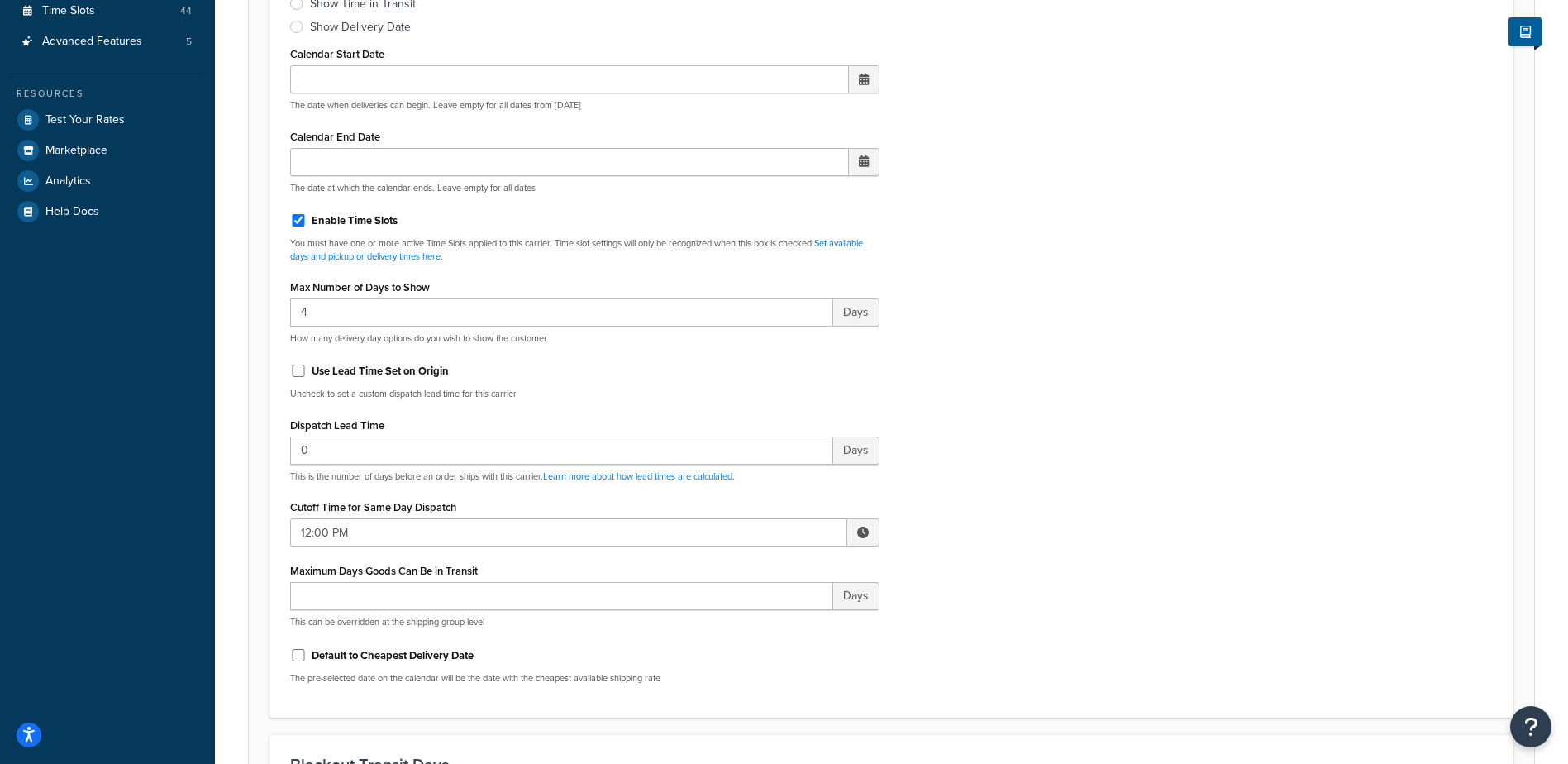
scroll to position [496, 0]
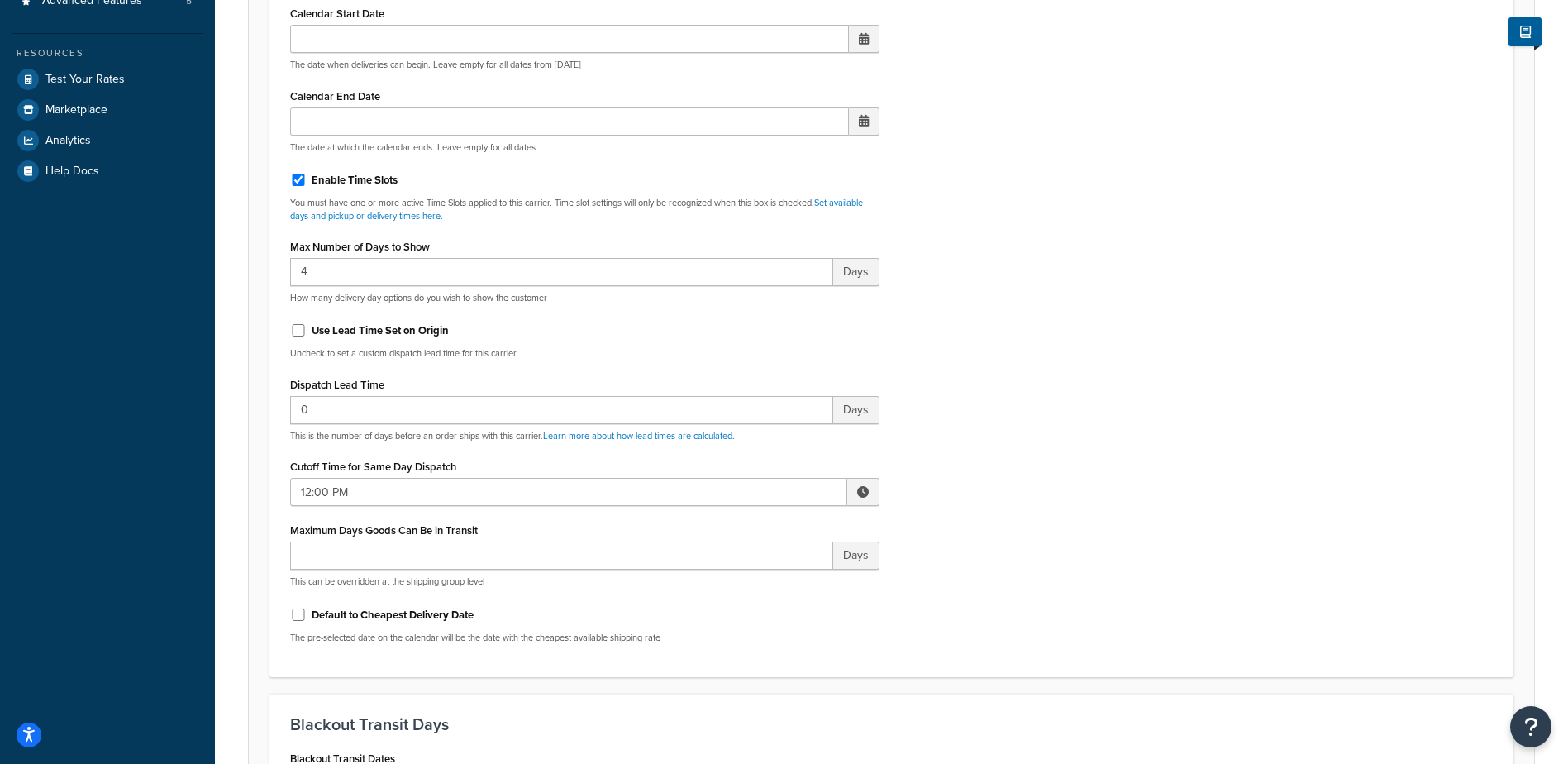
click at [863, 491] on span at bounding box center [863, 492] width 11 height 11
click at [746, 530] on span "▲" at bounding box center [741, 528] width 33 height 33
click at [745, 530] on span "▲" at bounding box center [741, 528] width 33 height 33
click at [745, 529] on span "▲" at bounding box center [741, 528] width 33 height 33
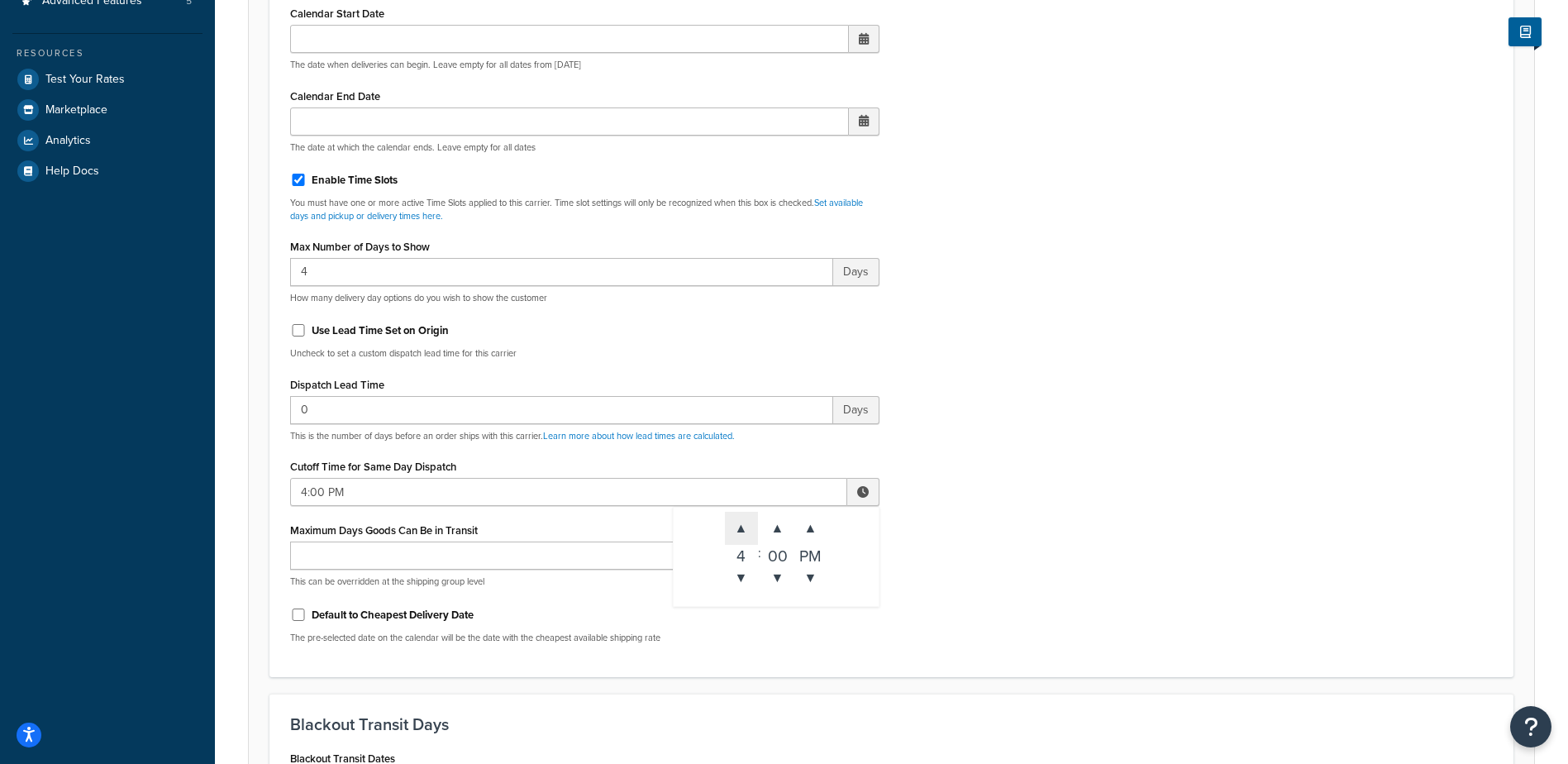
click at [745, 529] on span "▲" at bounding box center [741, 528] width 33 height 33
type input "8:00 PM"
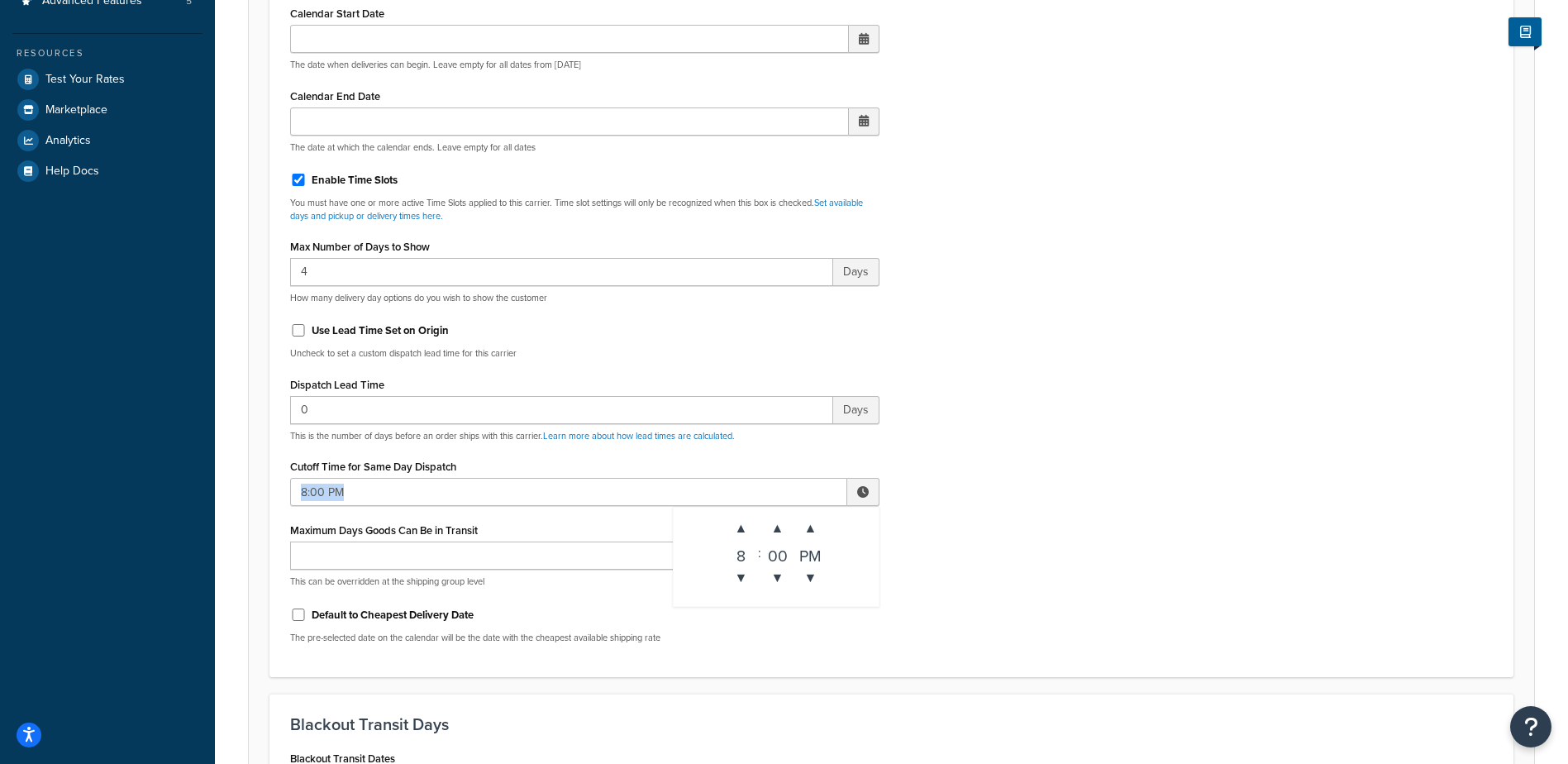
click at [972, 478] on div "Include Delivery Date Information: No, just show shipping rates Show Calendar S…" at bounding box center [891, 267] width 1227 height 778
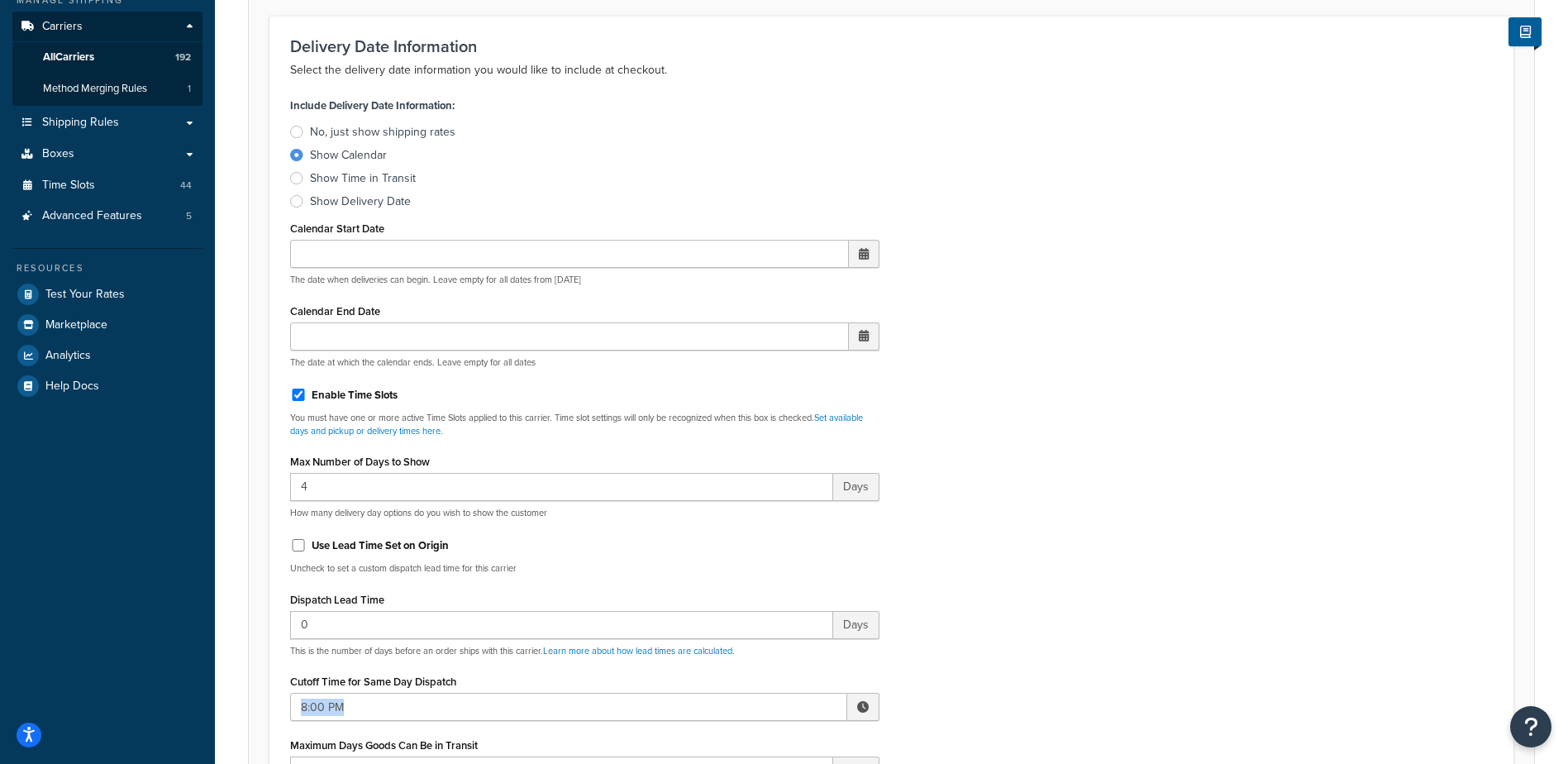
scroll to position [0, 0]
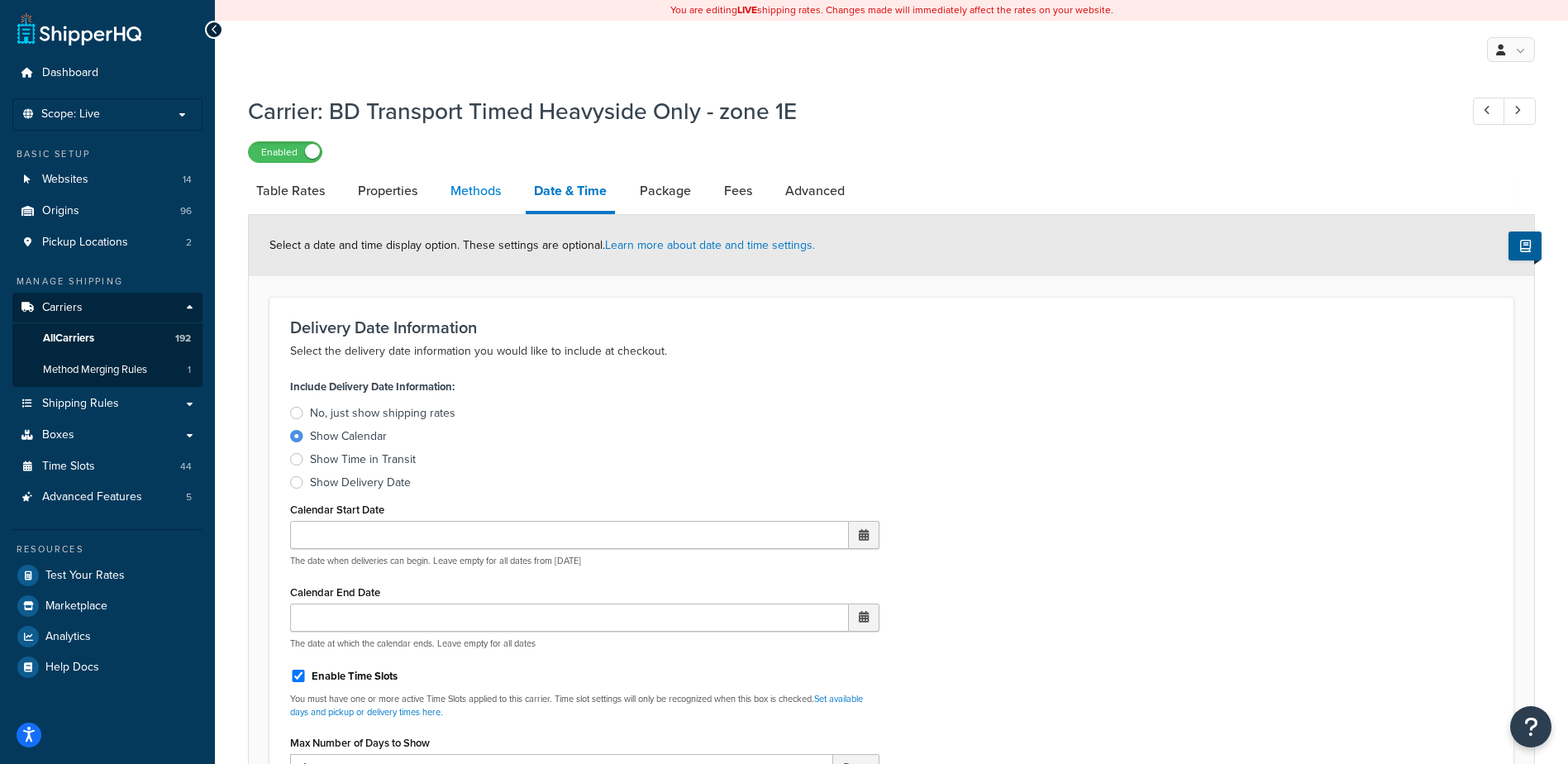
click at [460, 176] on link "Methods" at bounding box center [475, 191] width 67 height 40
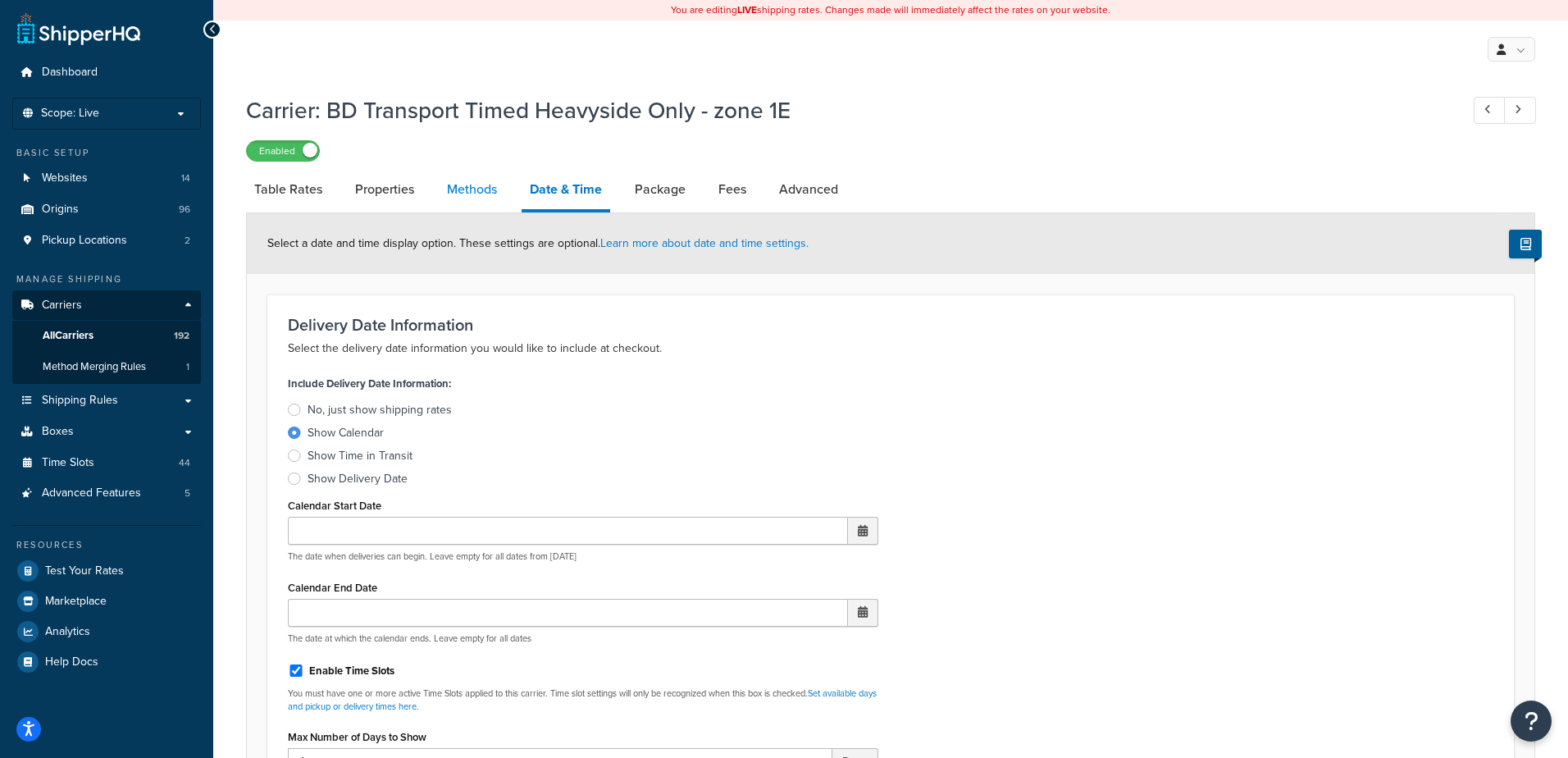
select select "25"
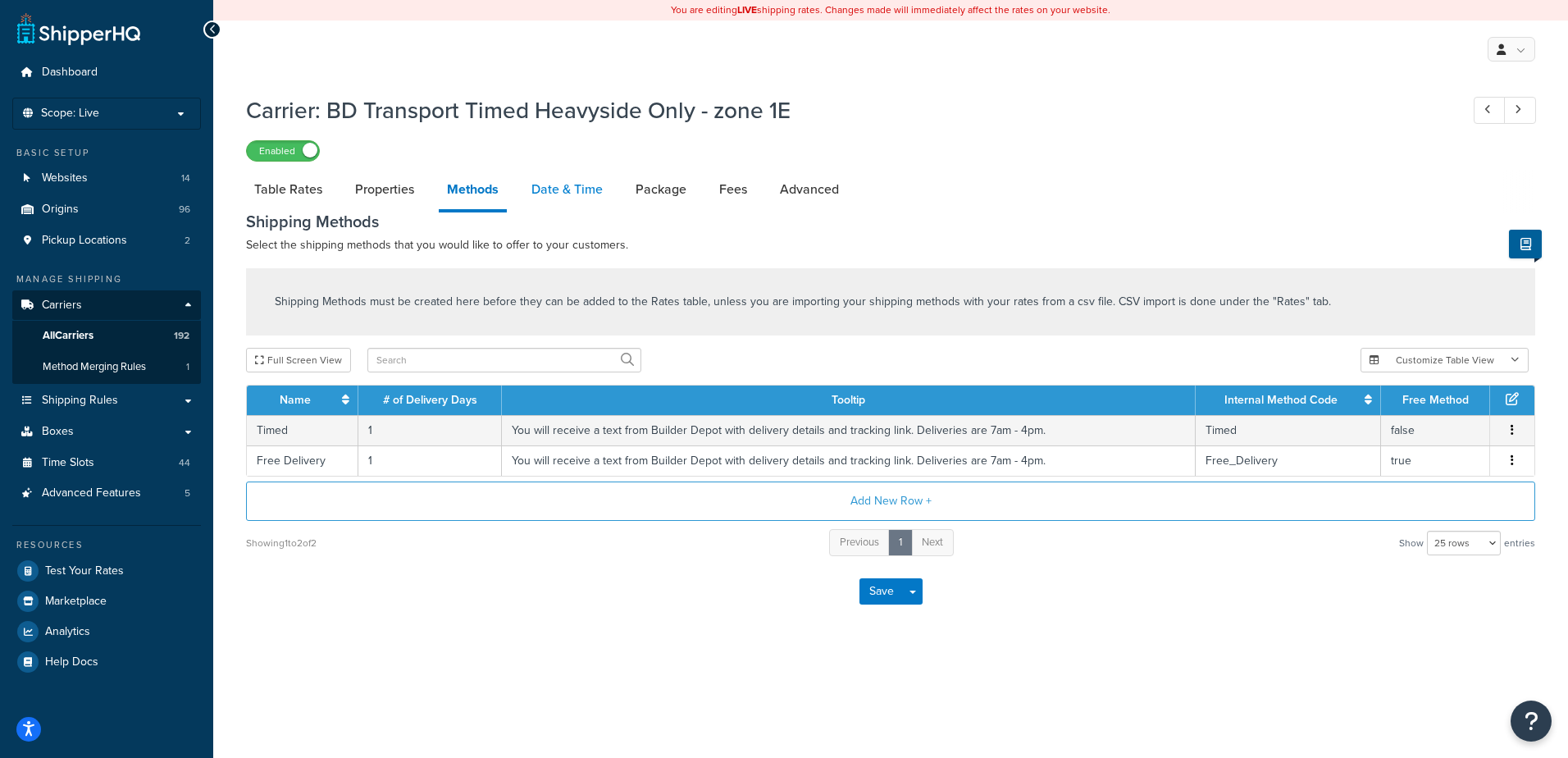
click at [540, 180] on link "Date & Time" at bounding box center [567, 190] width 88 height 39
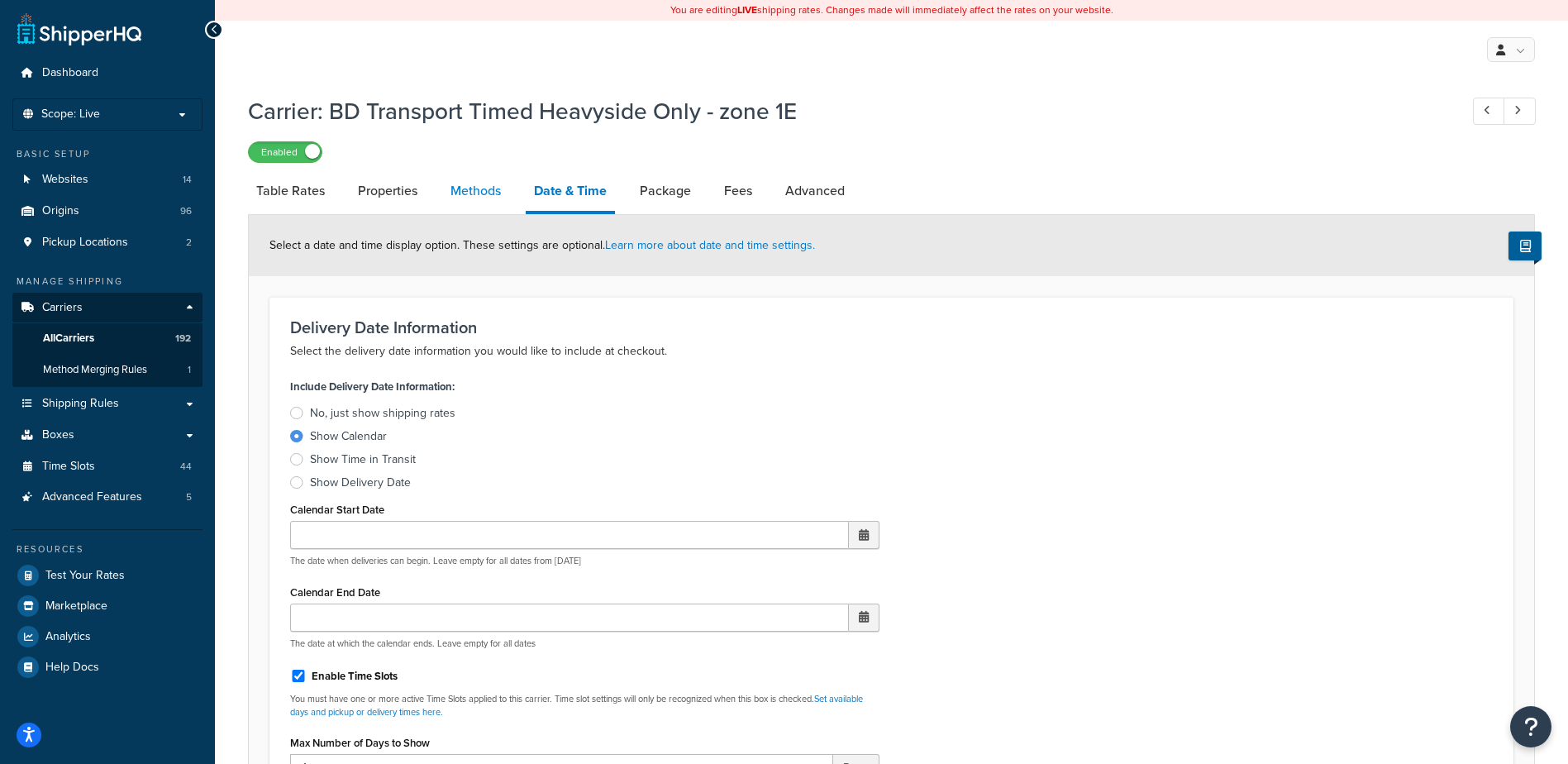
click at [465, 187] on link "Methods" at bounding box center [475, 191] width 67 height 40
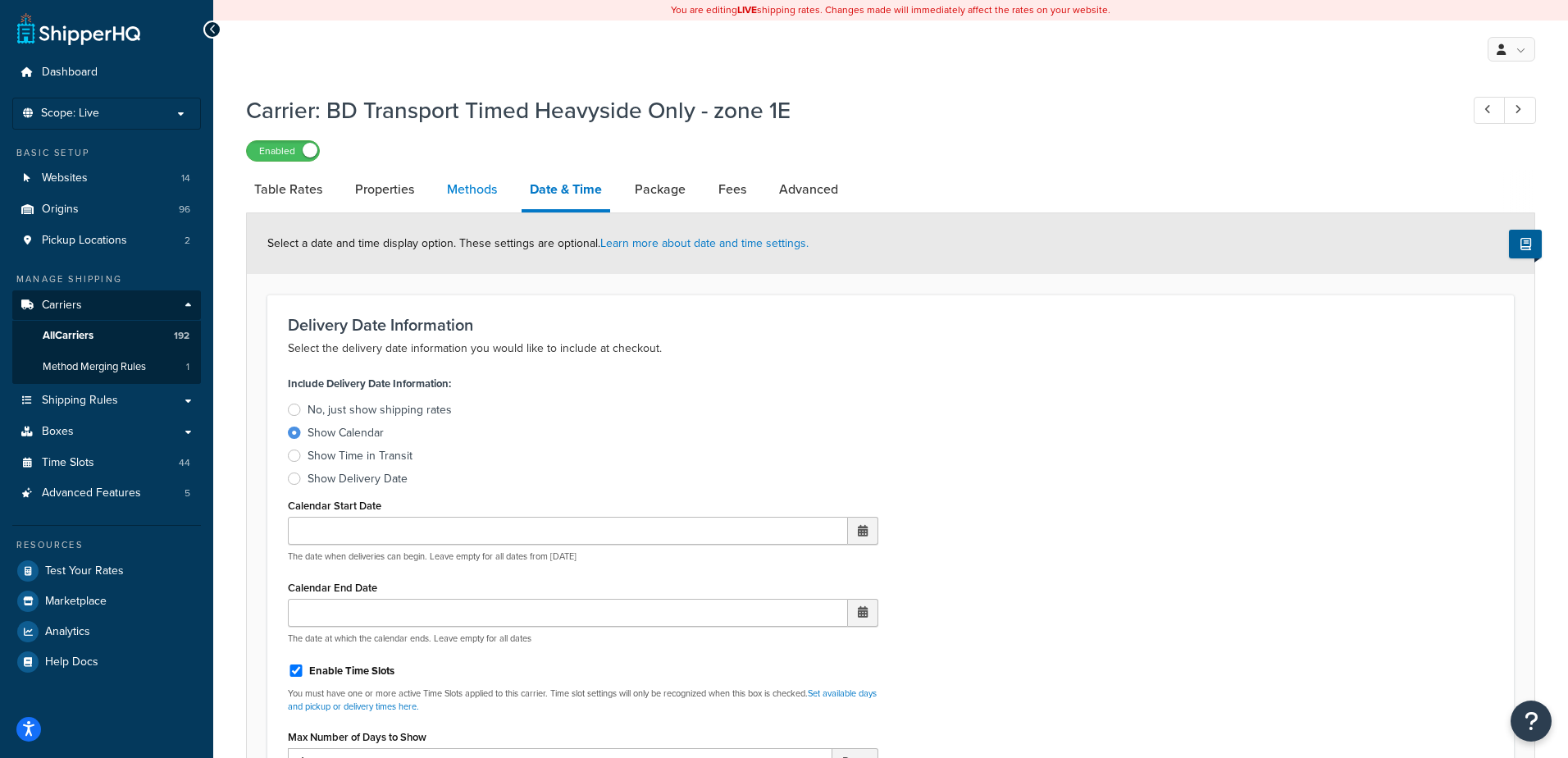
select select "25"
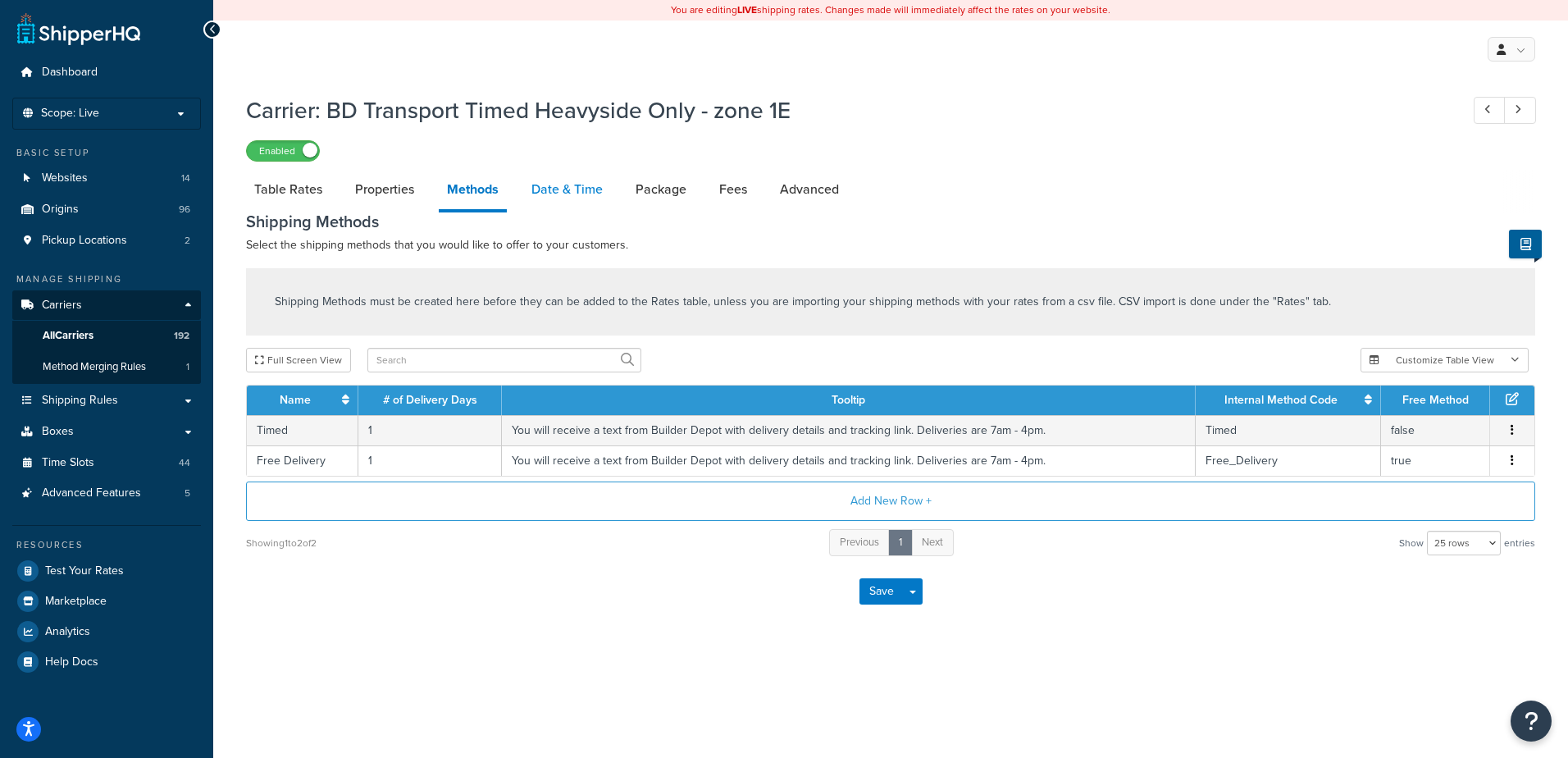
click at [544, 183] on link "Date & Time" at bounding box center [567, 190] width 88 height 39
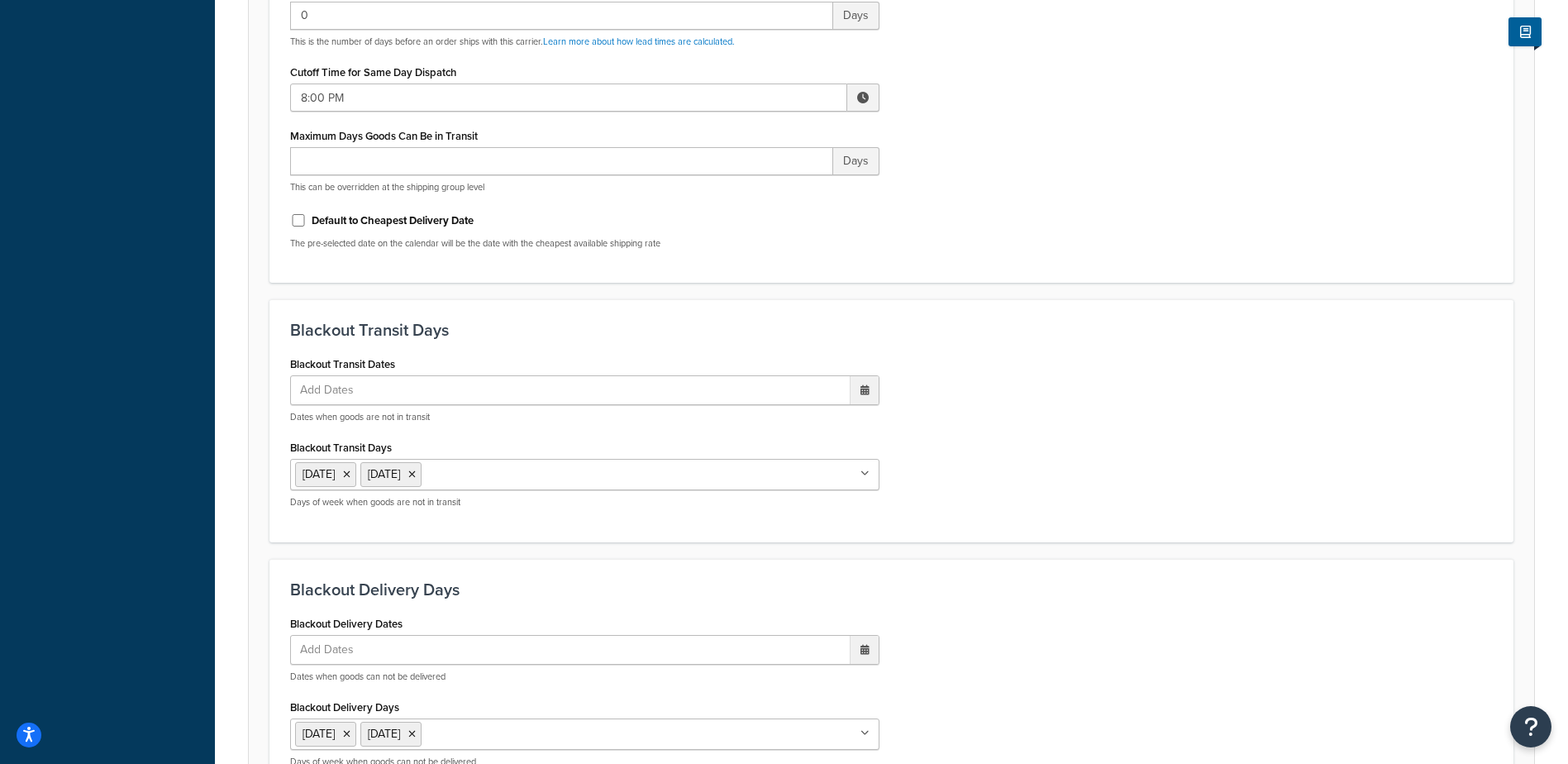
scroll to position [1252, 0]
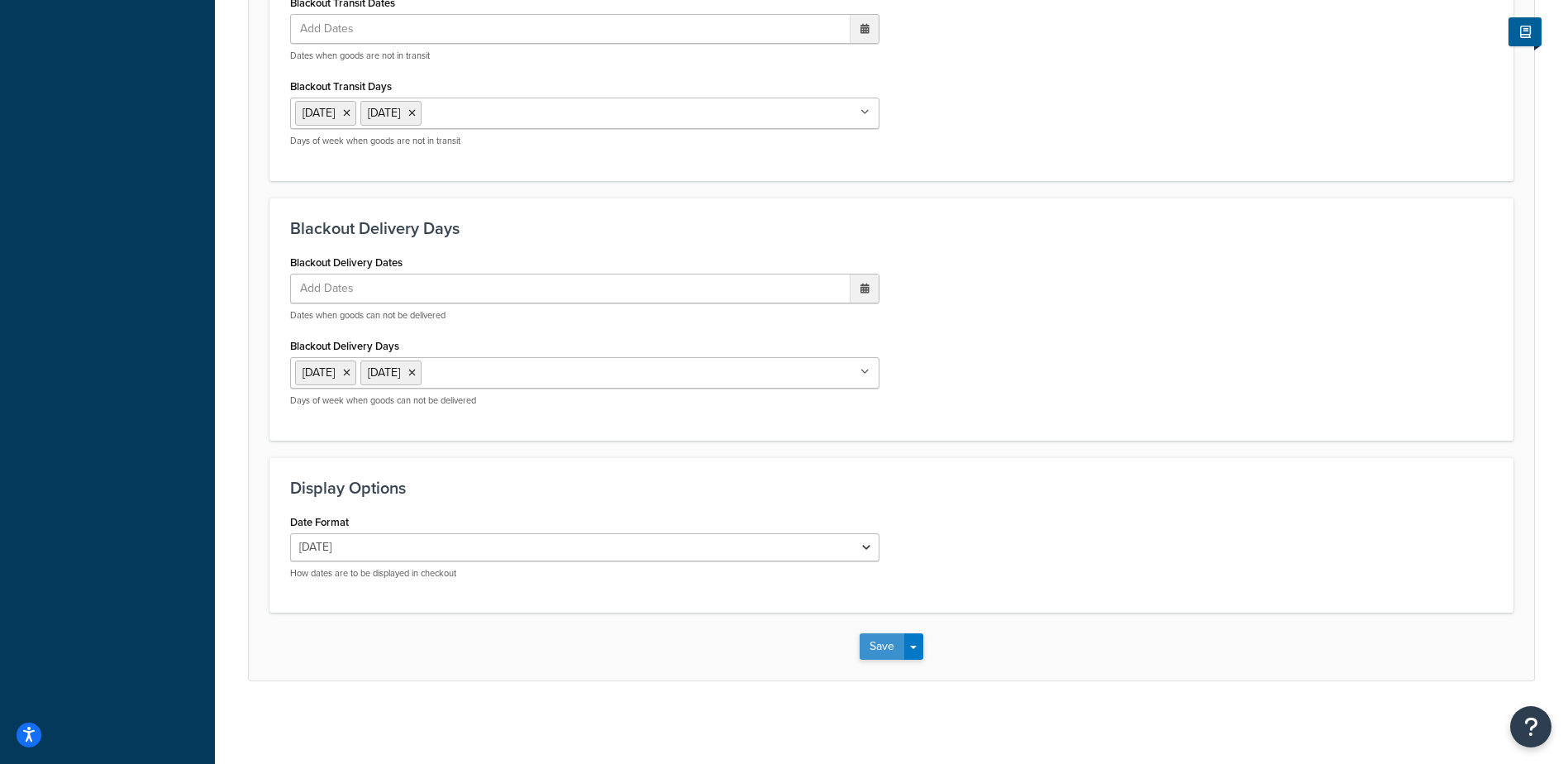
click at [877, 648] on button "Save" at bounding box center [881, 646] width 44 height 26
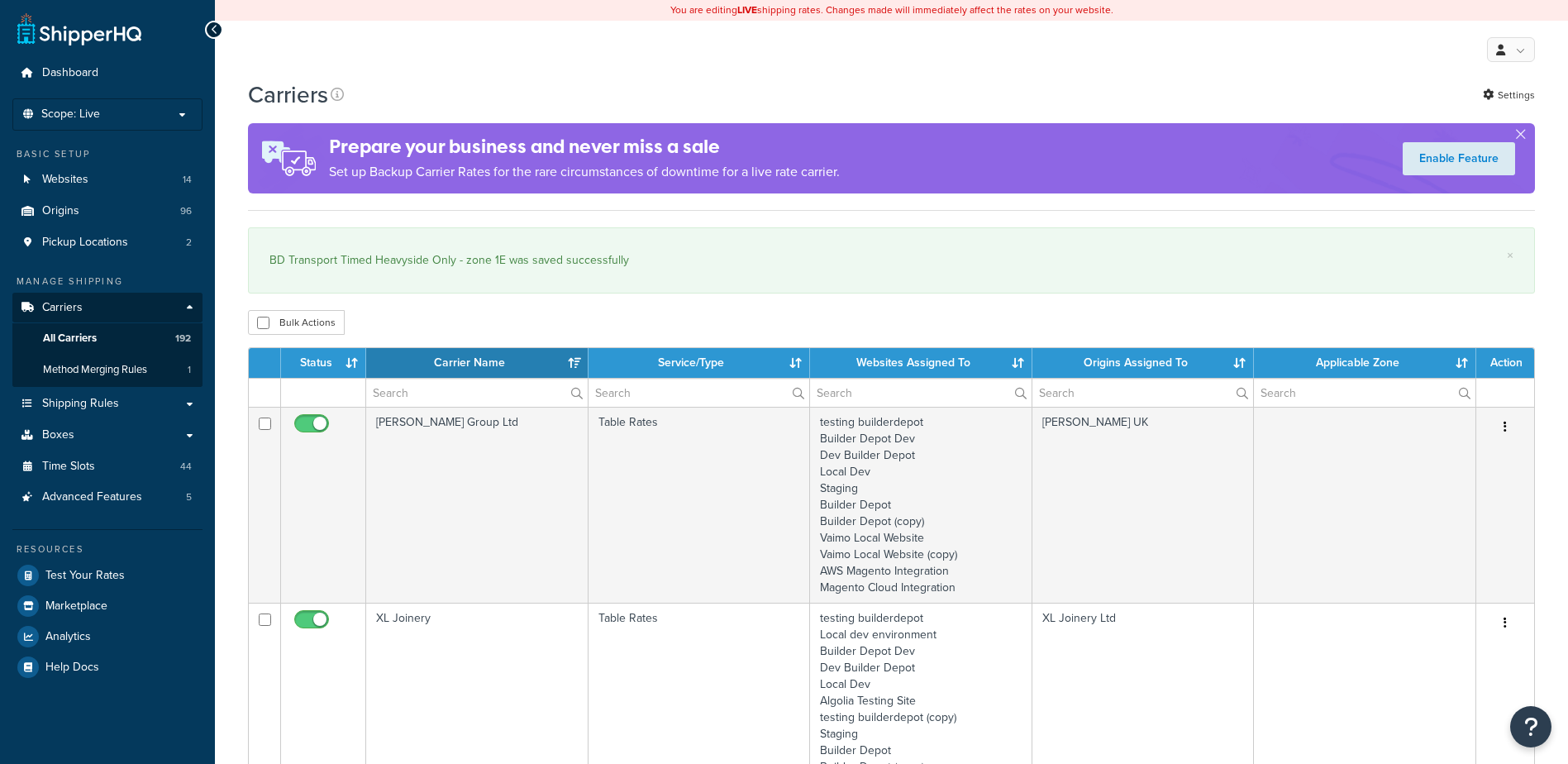
select select "15"
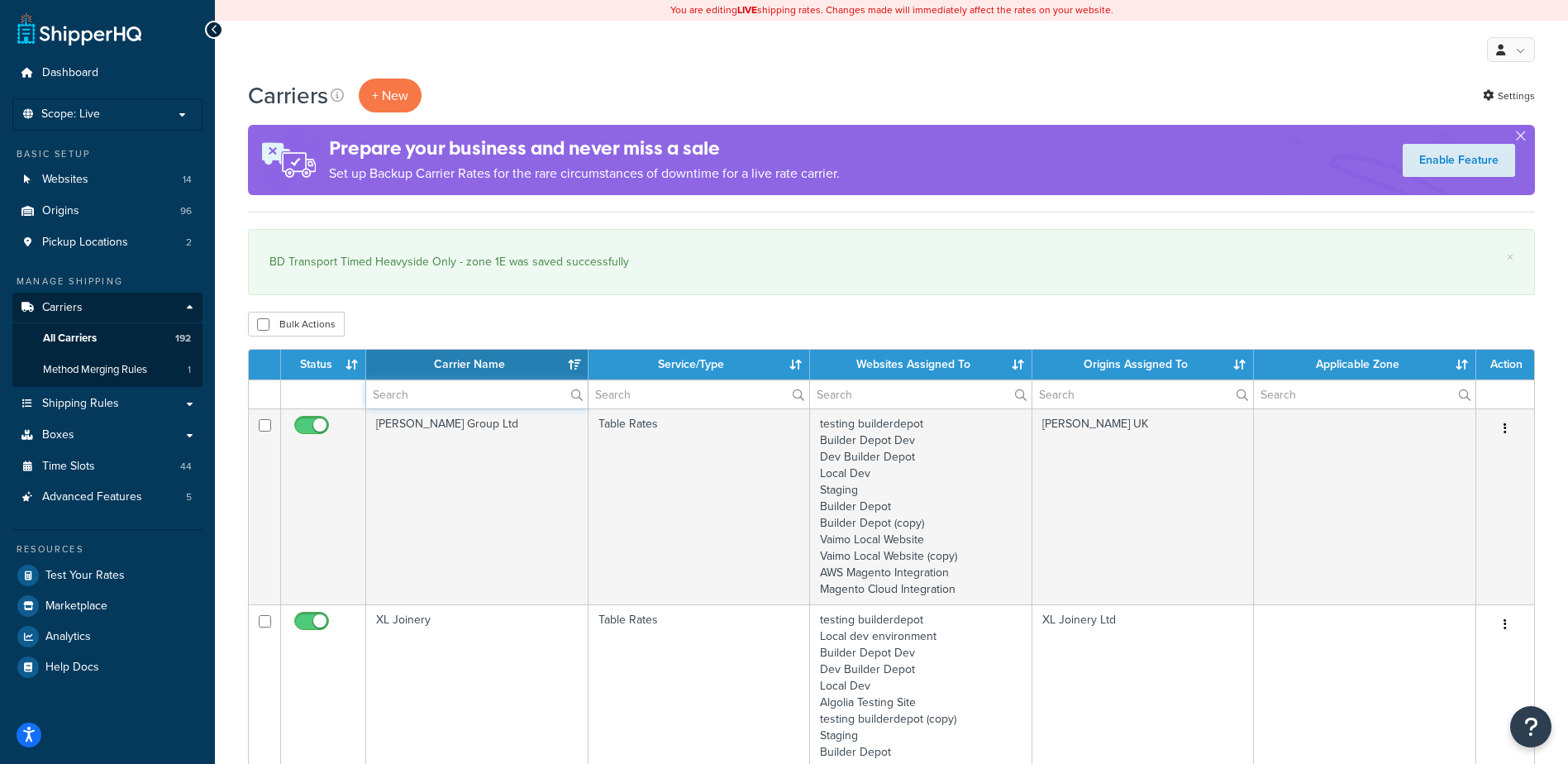
click at [421, 398] on input "text" at bounding box center [477, 394] width 222 height 28
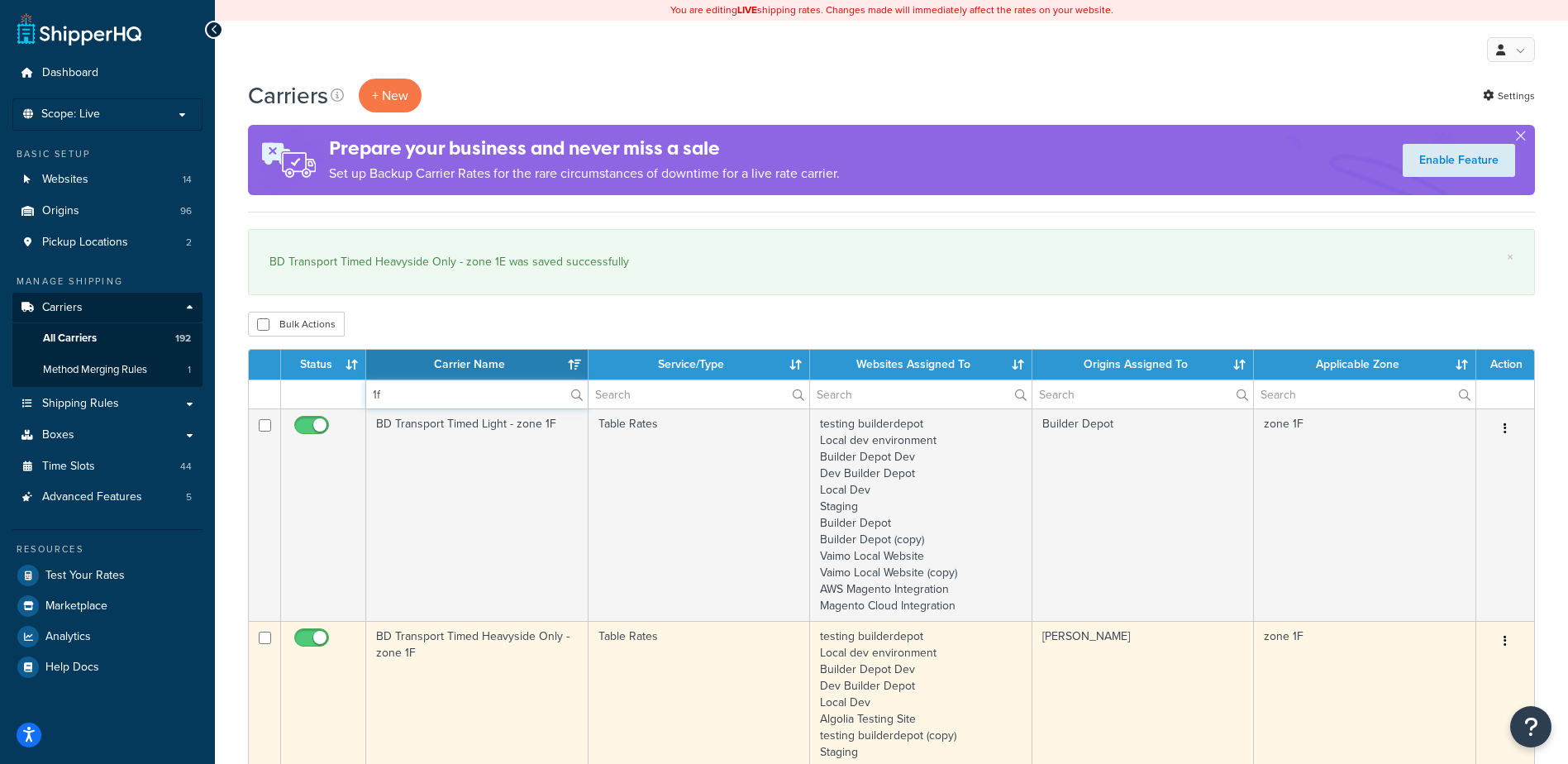
type input "1f"
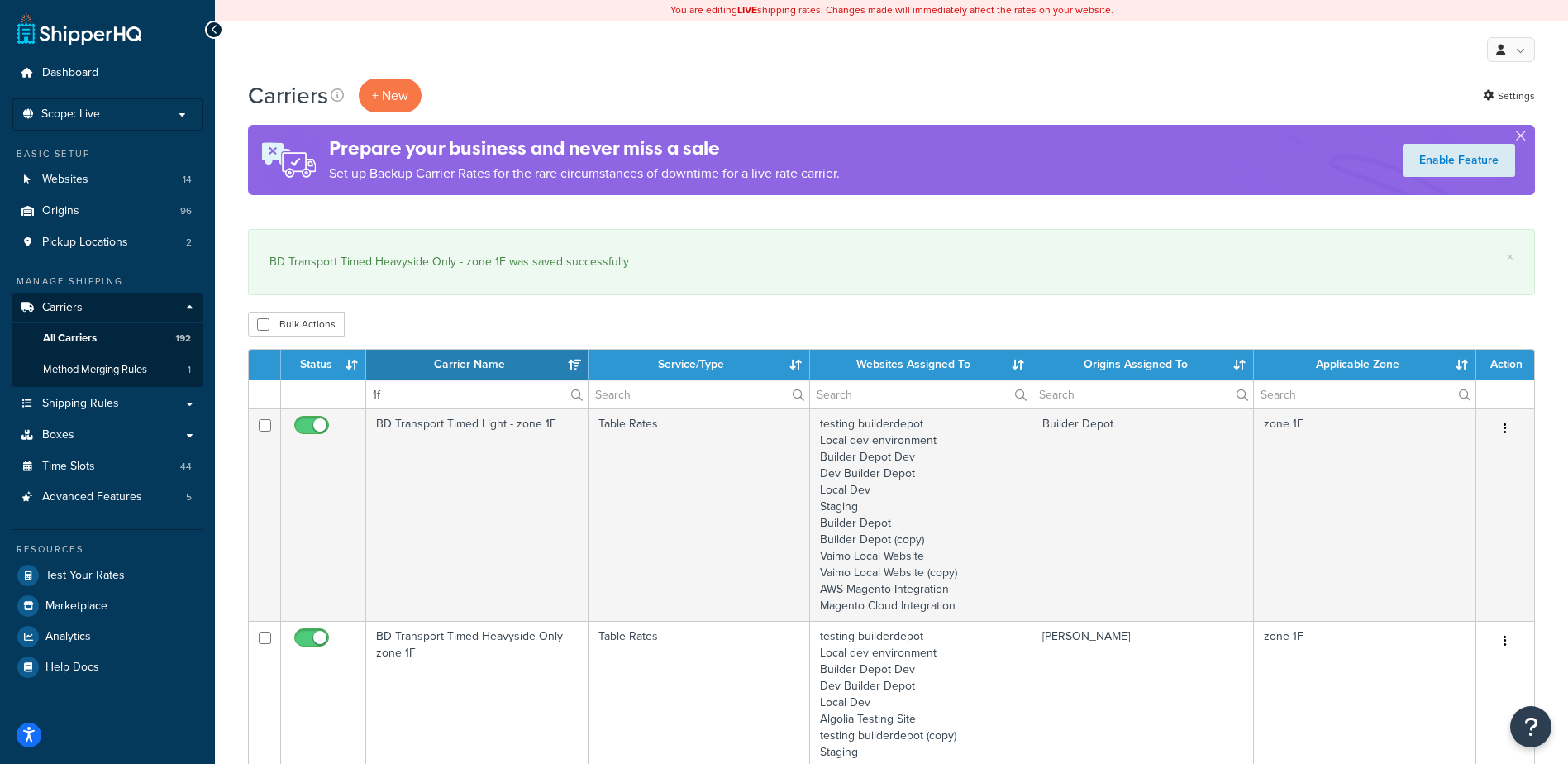
click at [490, 650] on td "BD Transport Timed Heavyside Only - zone 1F" at bounding box center [477, 743] width 222 height 246
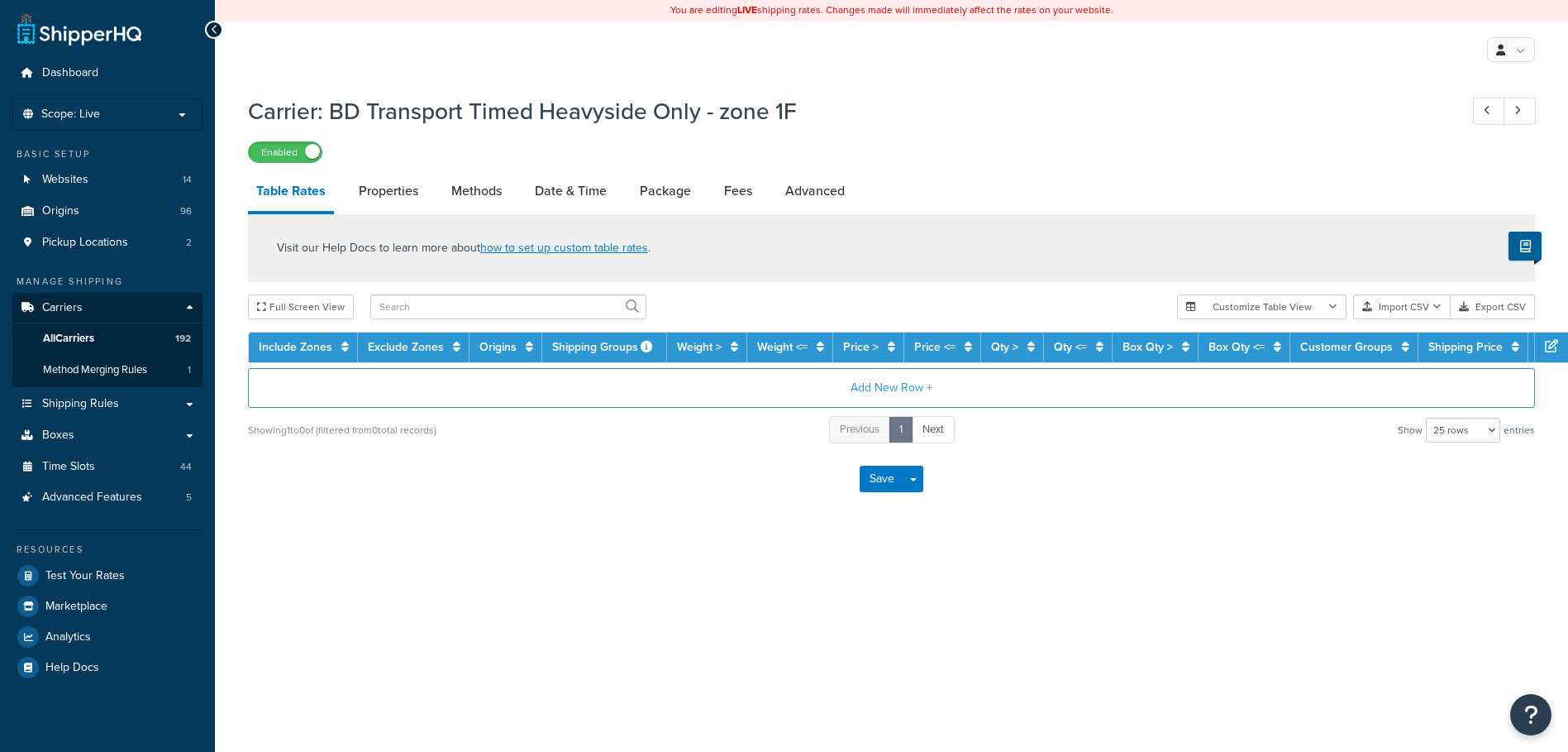
select select "25"
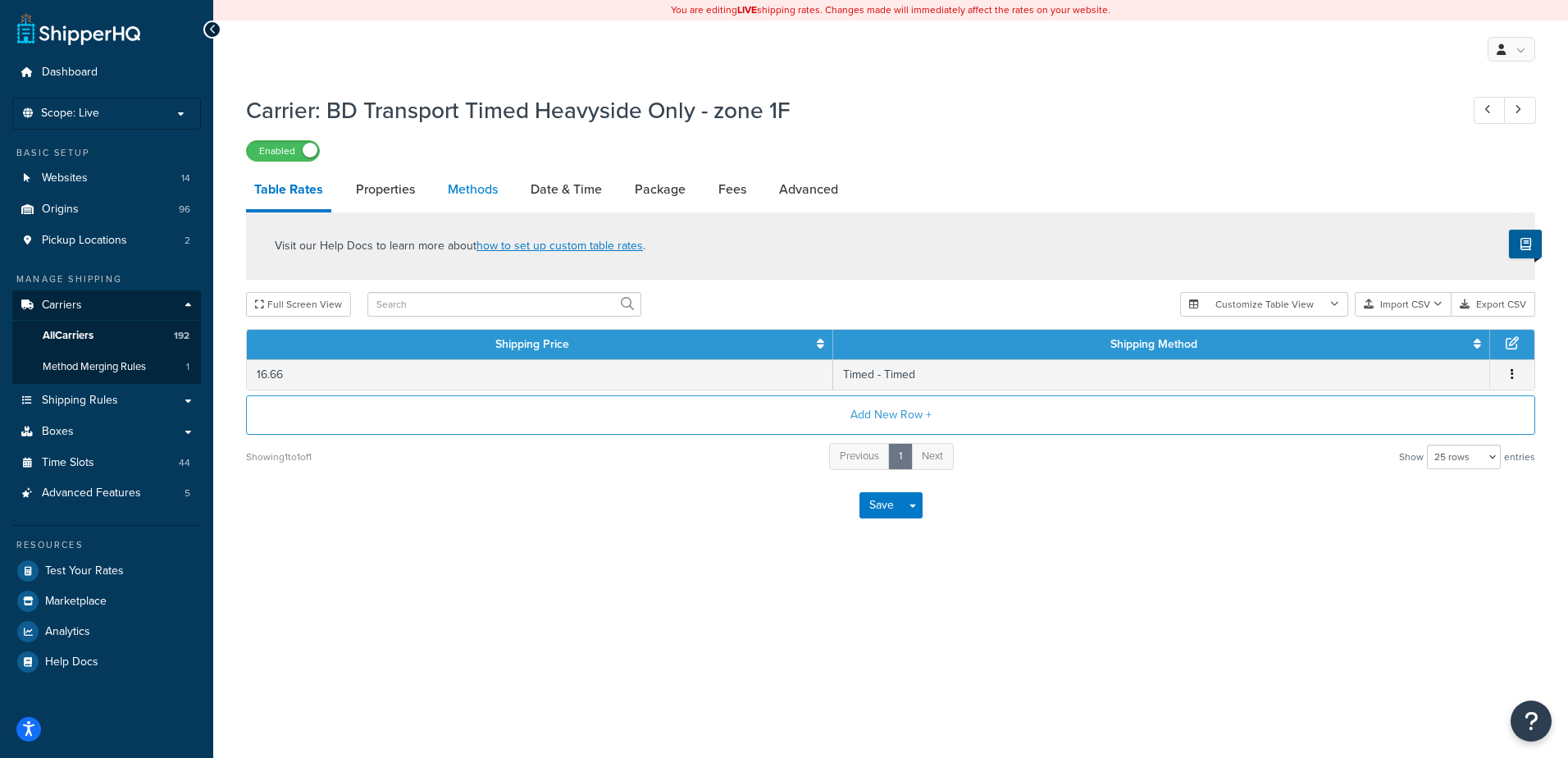
click at [480, 192] on link "Methods" at bounding box center [472, 190] width 66 height 39
select select "25"
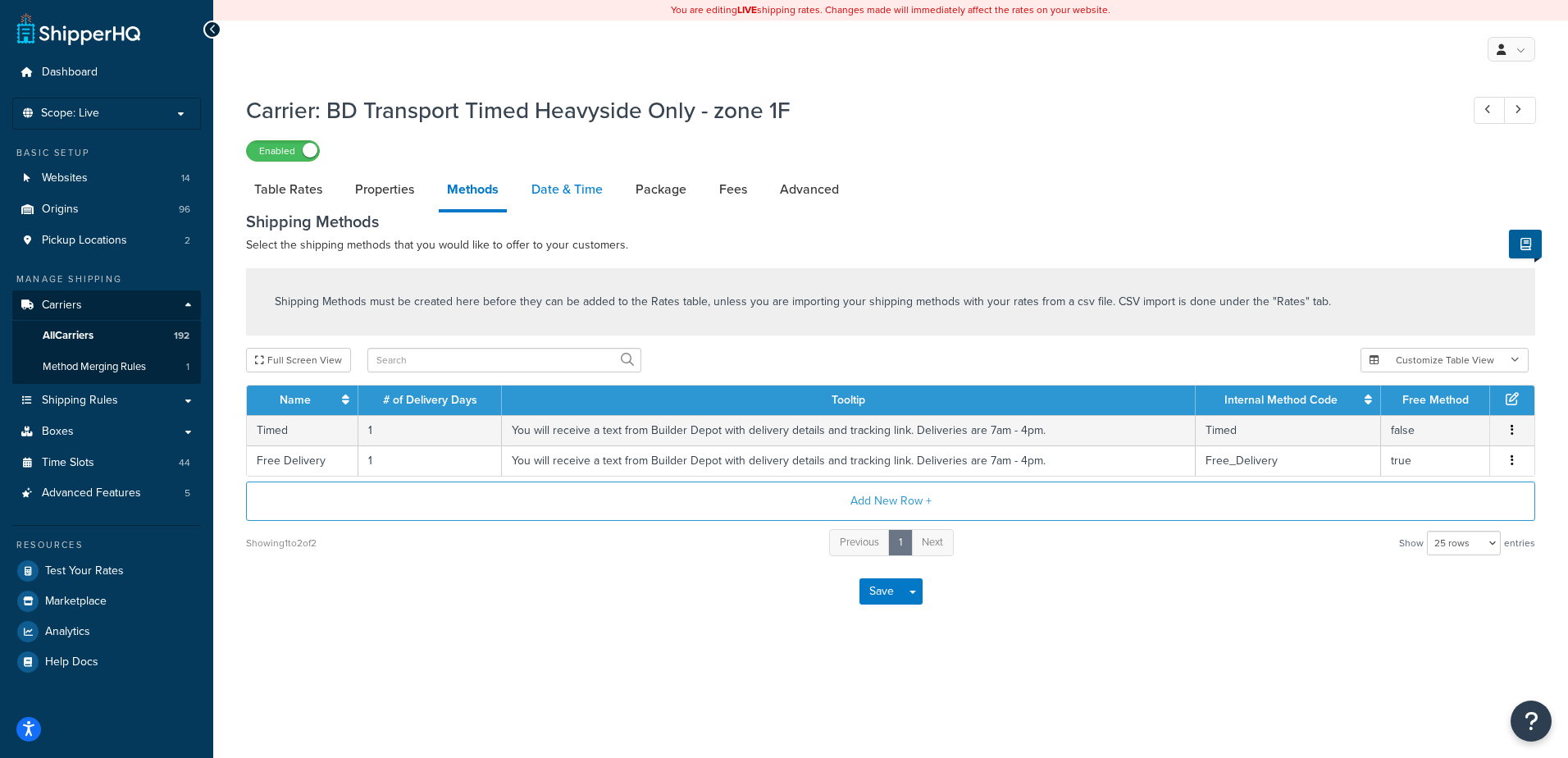
click at [562, 185] on link "Date & Time" at bounding box center [567, 190] width 88 height 39
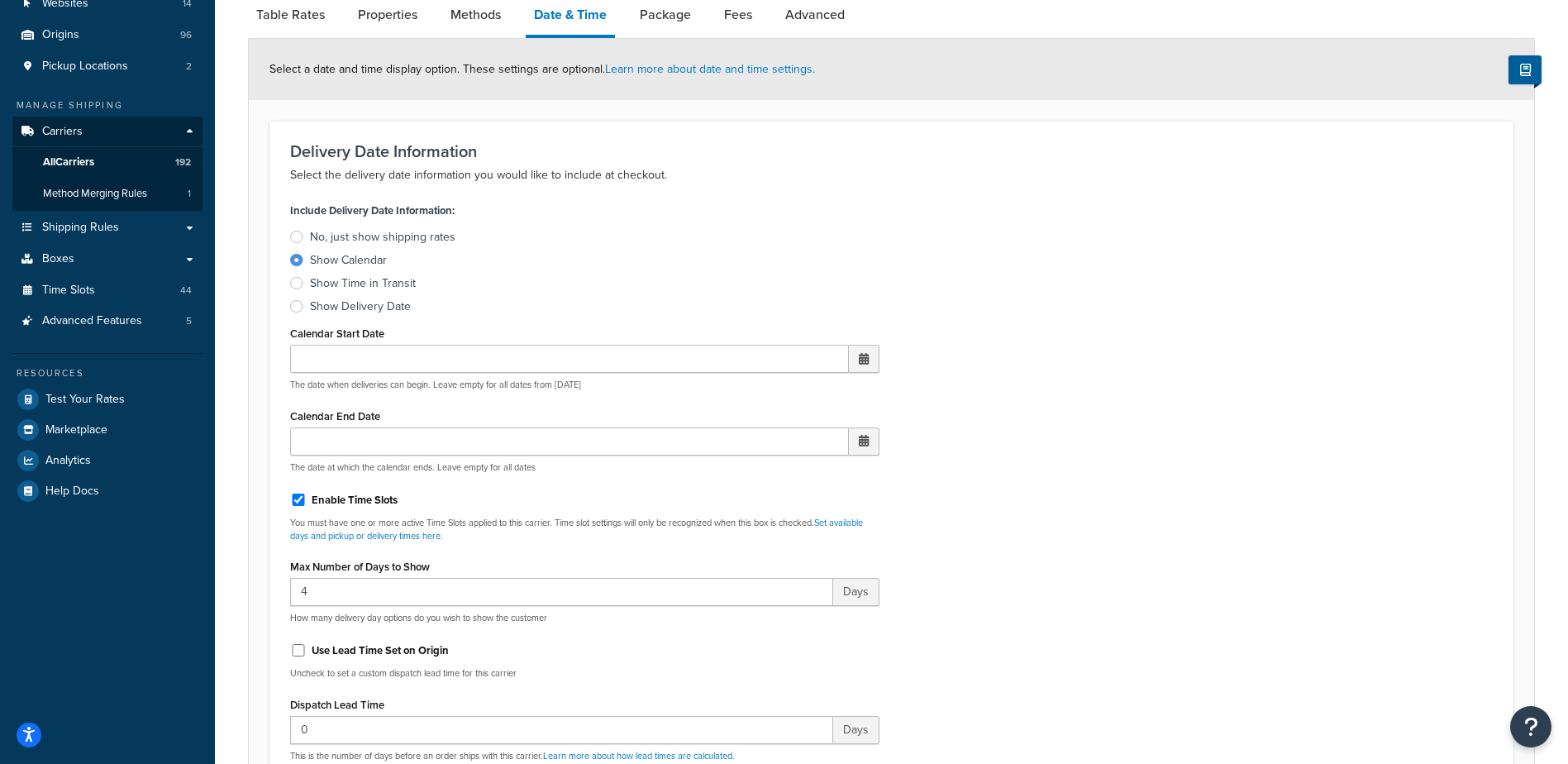
scroll to position [413, 0]
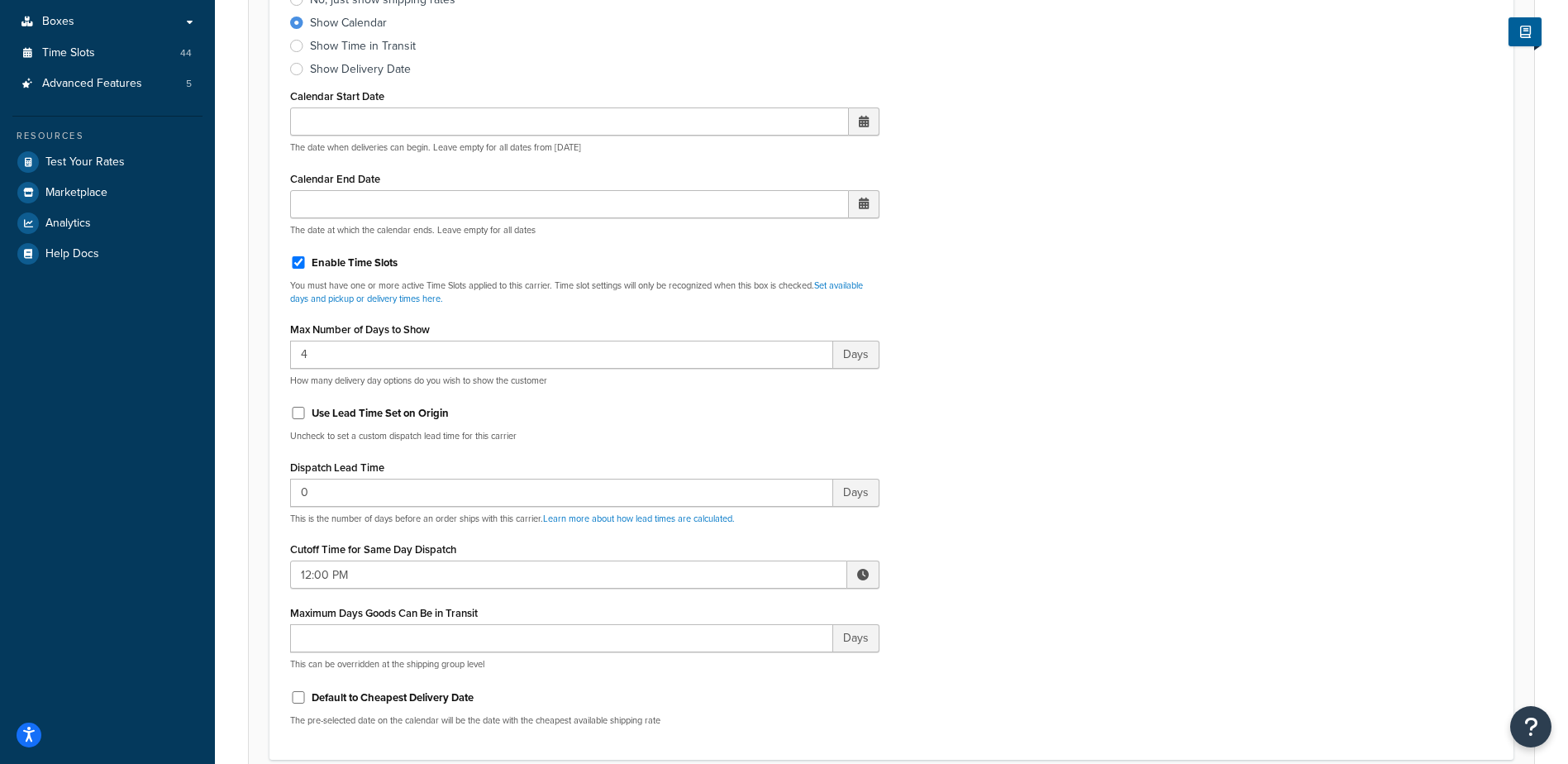
click at [855, 573] on span at bounding box center [863, 575] width 32 height 28
click at [739, 617] on span "▲" at bounding box center [741, 611] width 33 height 33
click at [739, 616] on span "▲" at bounding box center [741, 611] width 33 height 33
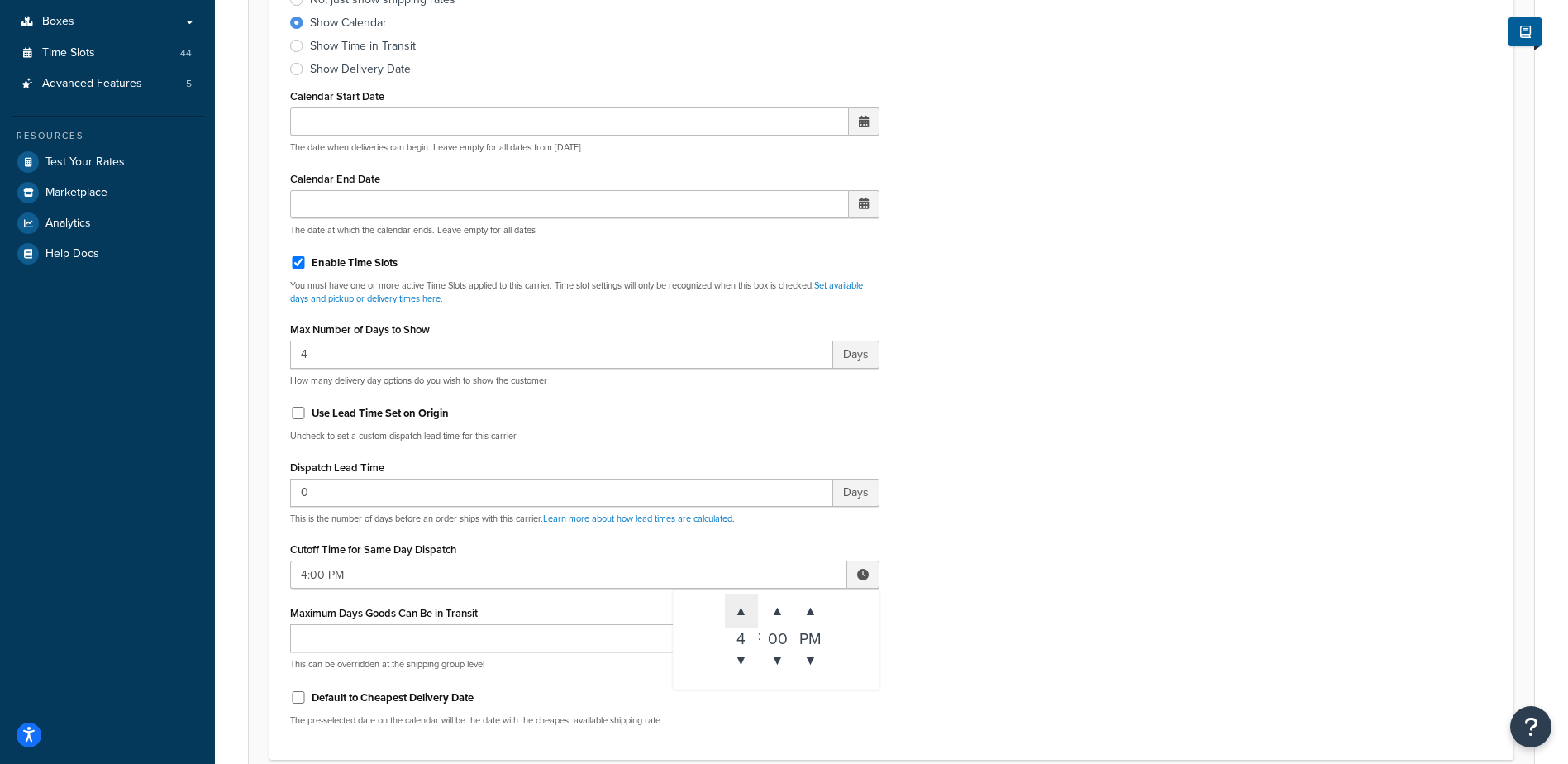
click at [739, 617] on span "▲" at bounding box center [741, 611] width 33 height 33
click at [738, 617] on span "▲" at bounding box center [741, 611] width 33 height 33
type input "8:00 PM"
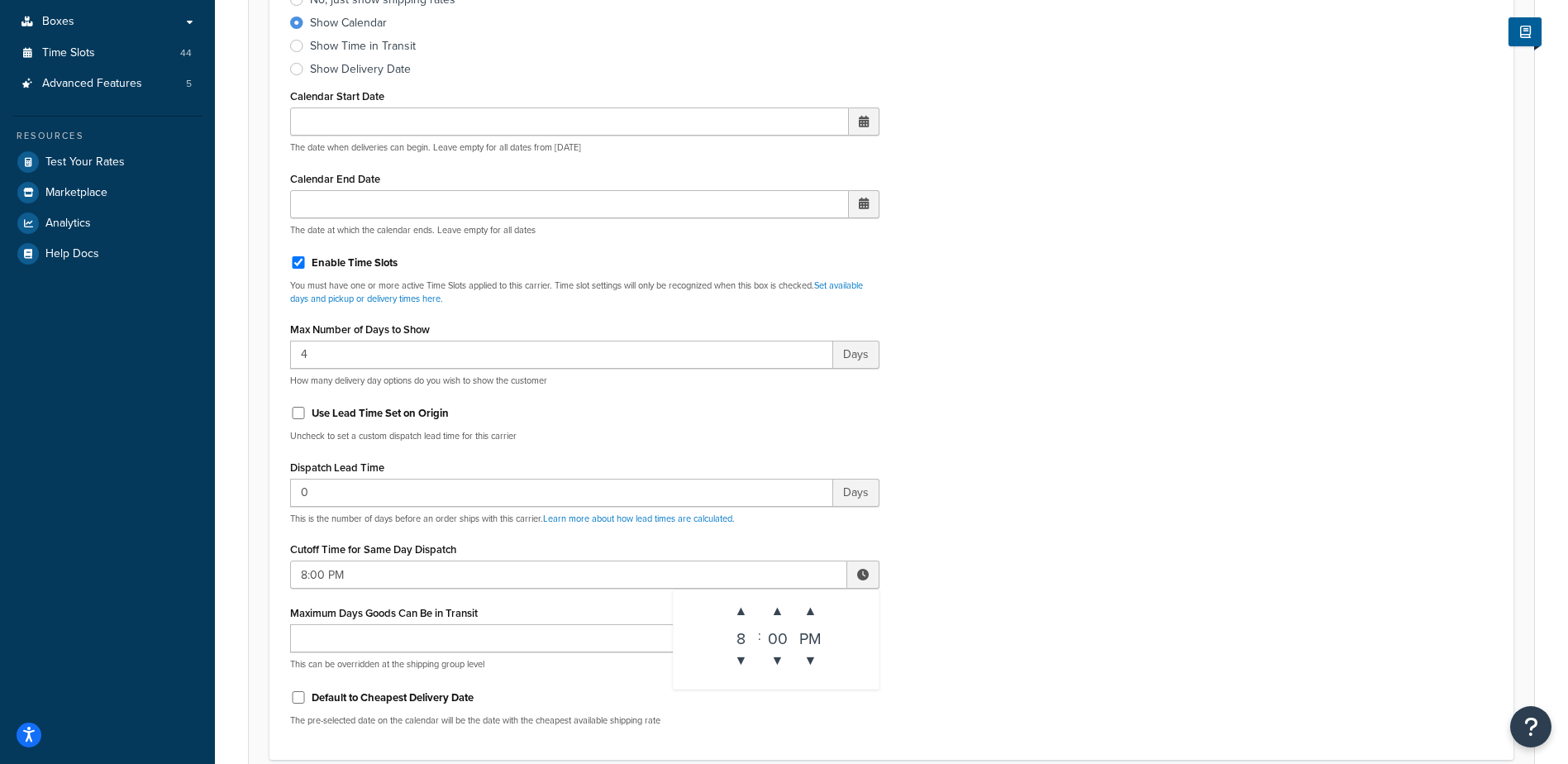
click at [937, 581] on div "Include Delivery Date Information: No, just show shipping rates Show Calendar S…" at bounding box center [891, 350] width 1227 height 778
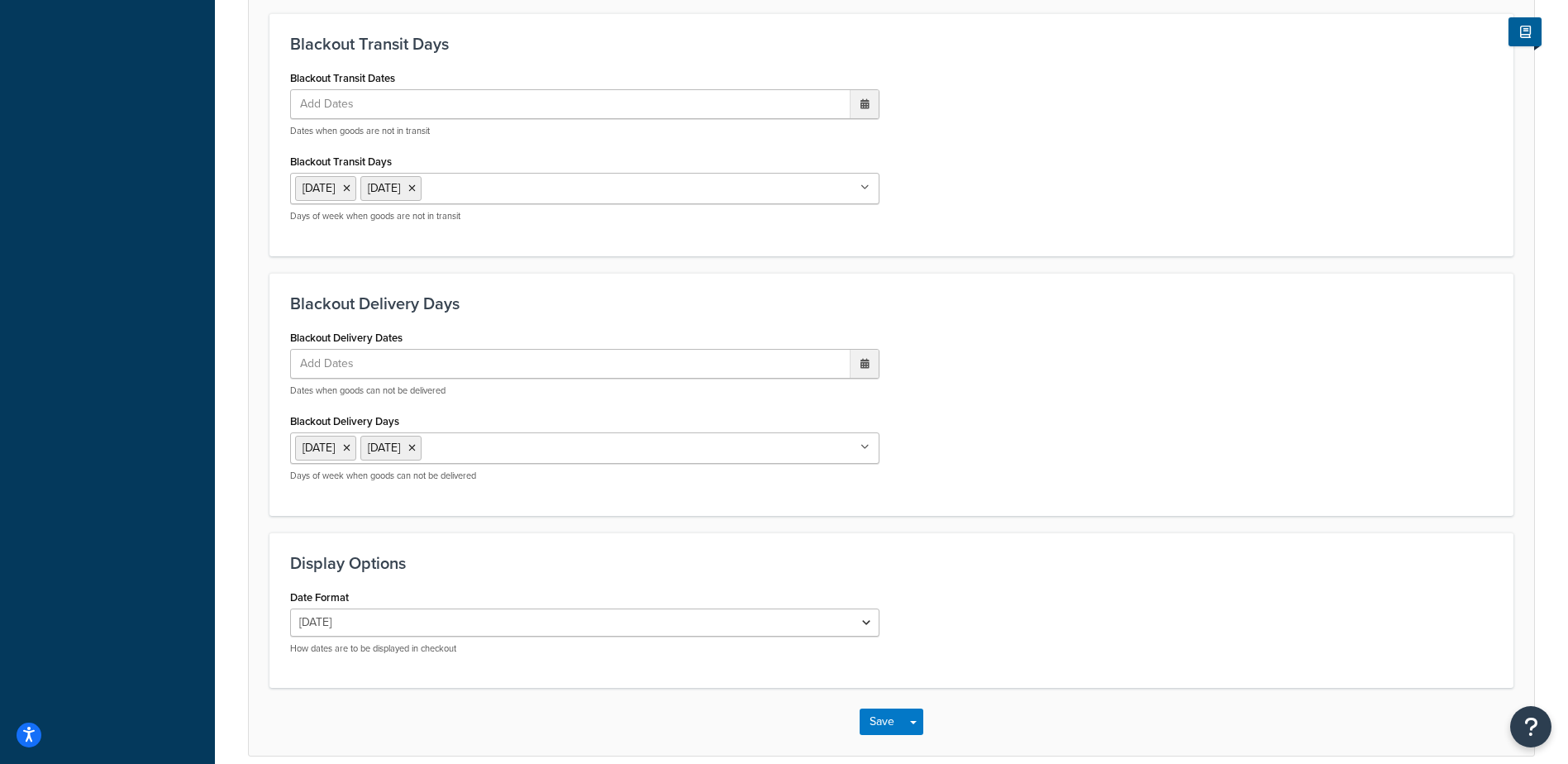
scroll to position [1252, 0]
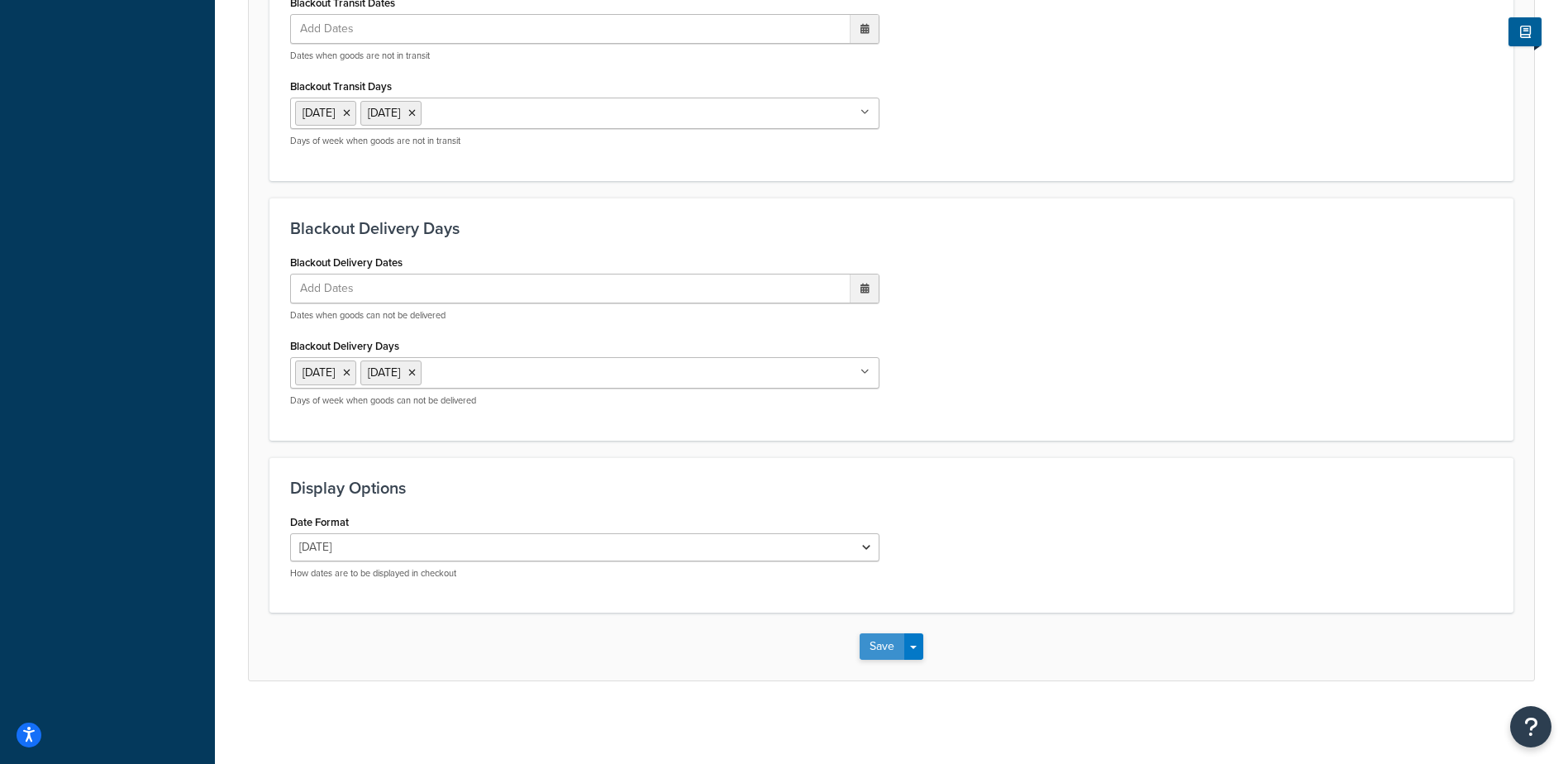
click at [876, 642] on button "Save" at bounding box center [881, 646] width 44 height 26
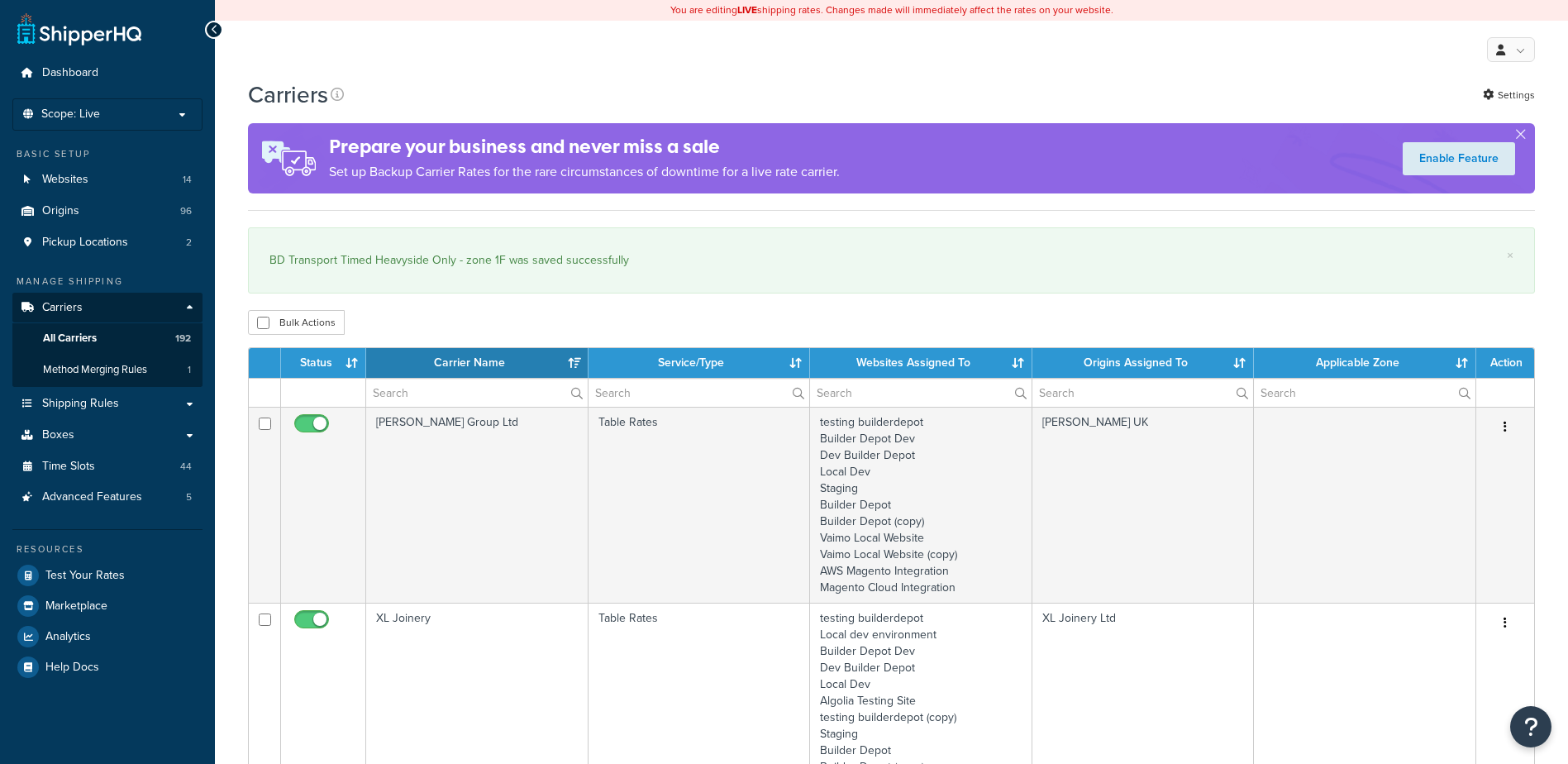
select select "15"
